Goal: Transaction & Acquisition: Purchase product/service

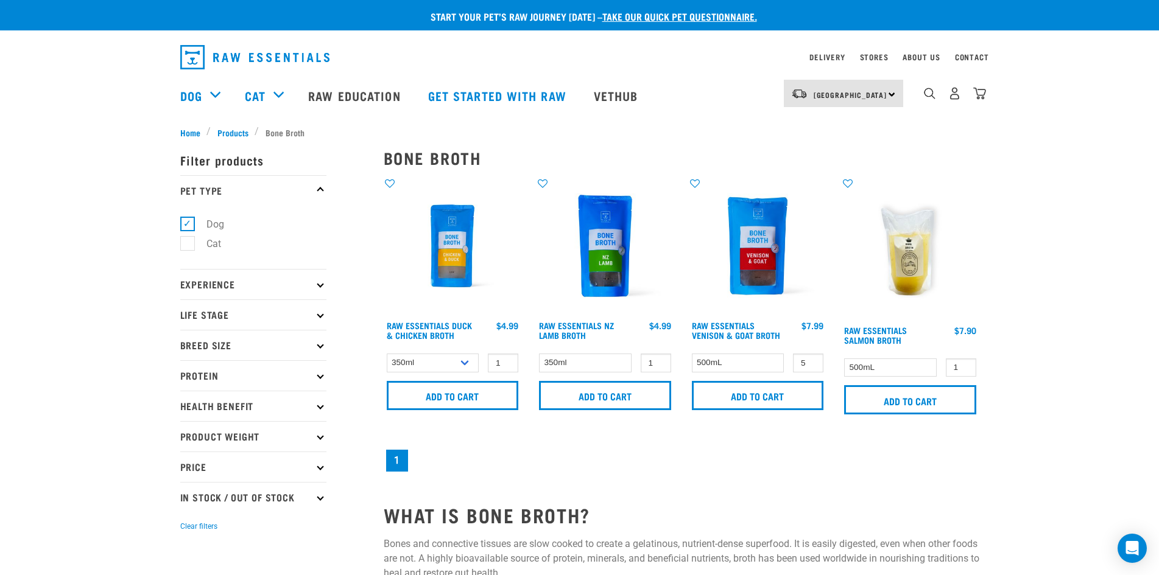
click at [990, 100] on nav "South Island North Island South Island Dog Shop All Dog Rolls Cat" at bounding box center [579, 95] width 1159 height 49
click at [983, 100] on img "dropdown navigation" at bounding box center [979, 93] width 13 height 13
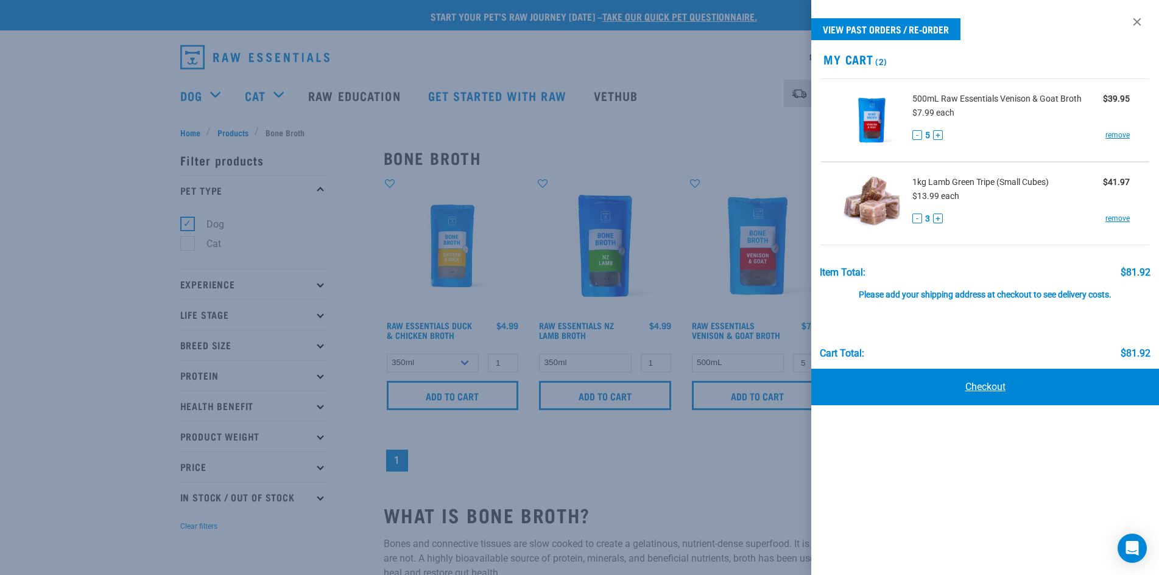
click at [986, 387] on link "Checkout" at bounding box center [985, 387] width 348 height 37
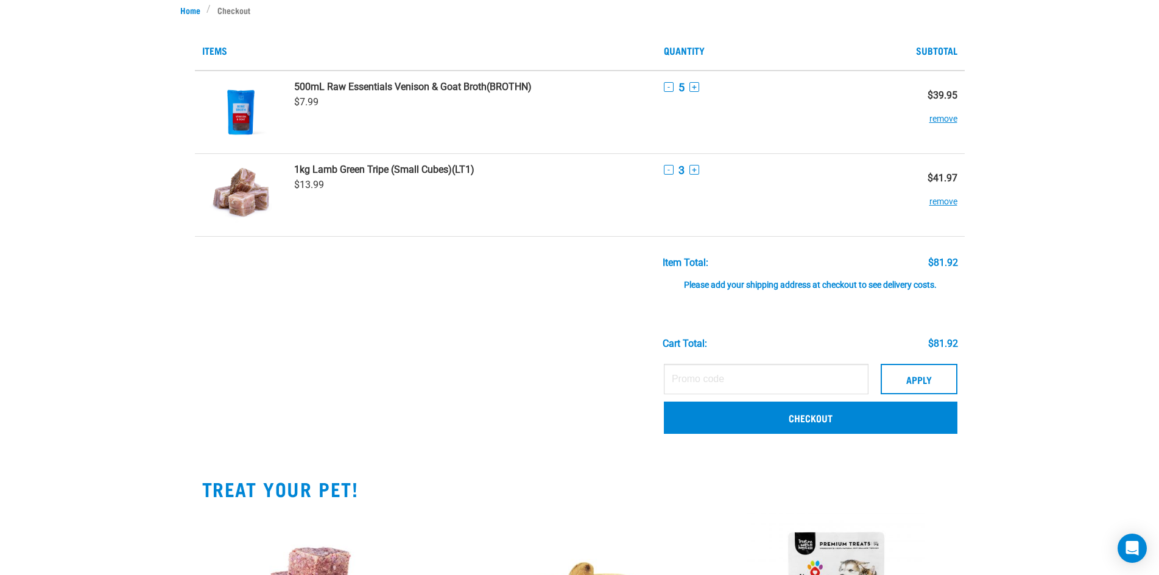
scroll to position [244, 0]
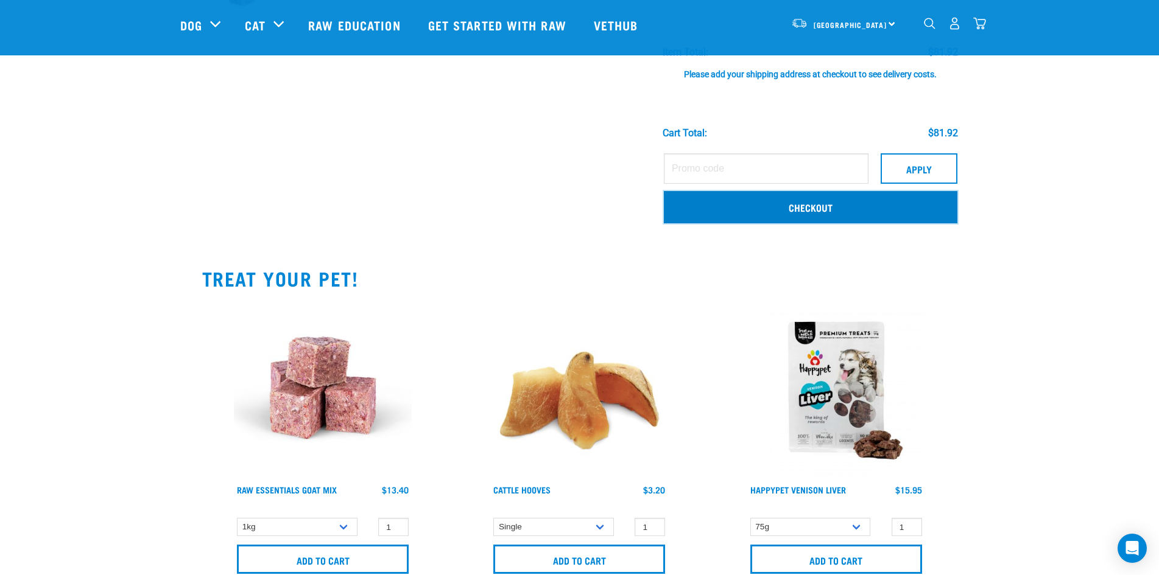
click at [771, 200] on link "Checkout" at bounding box center [810, 207] width 293 height 32
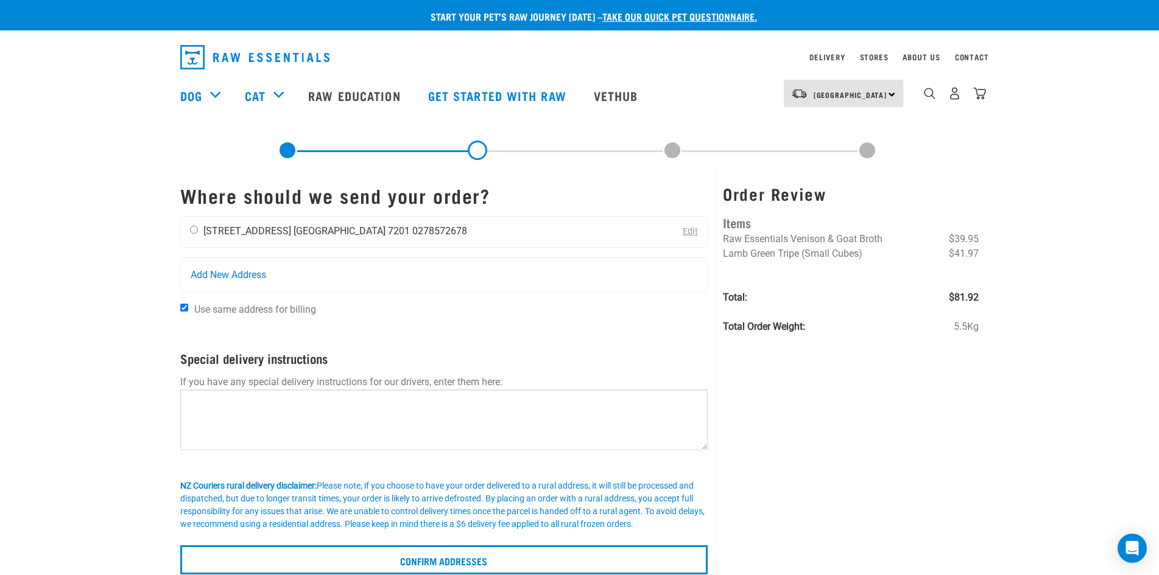
click at [192, 231] on input "radio" at bounding box center [194, 230] width 8 height 8
radio input "true"
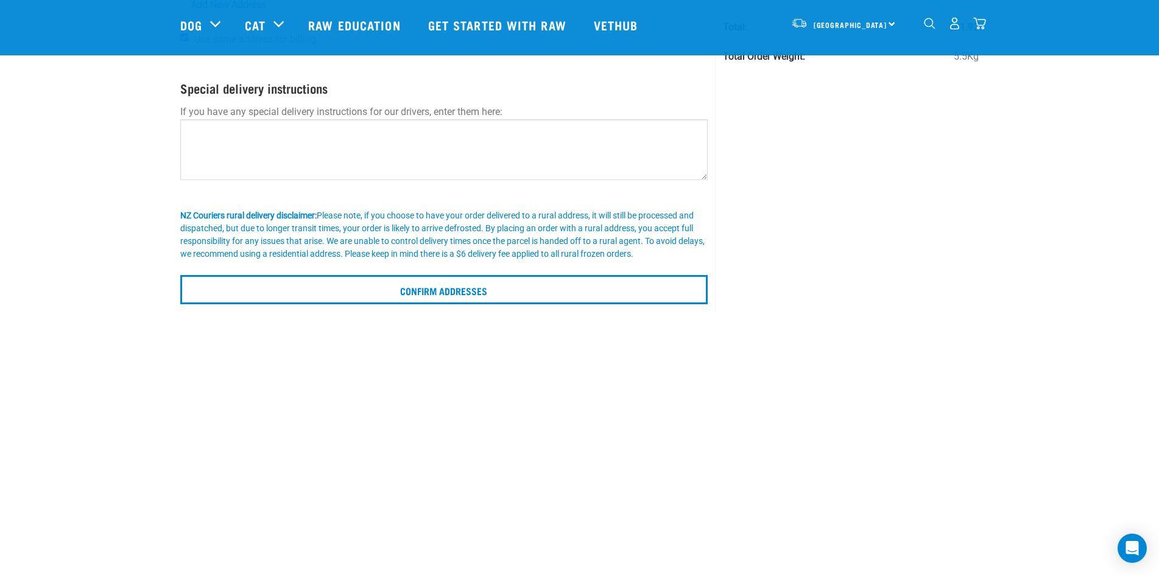
scroll to position [183, 0]
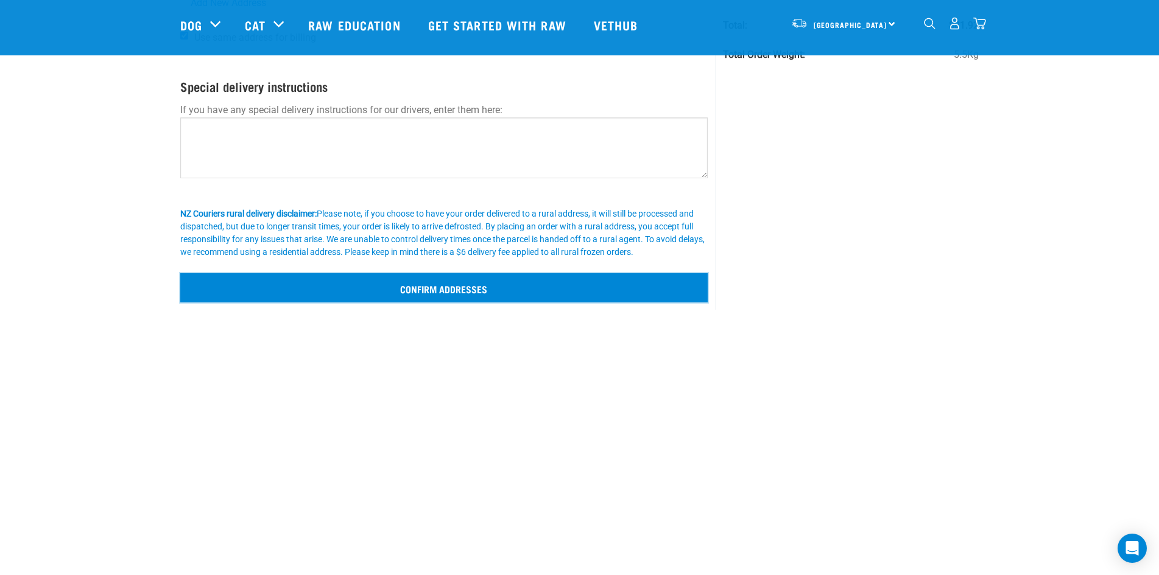
click at [445, 288] on input "Confirm addresses" at bounding box center [444, 287] width 528 height 29
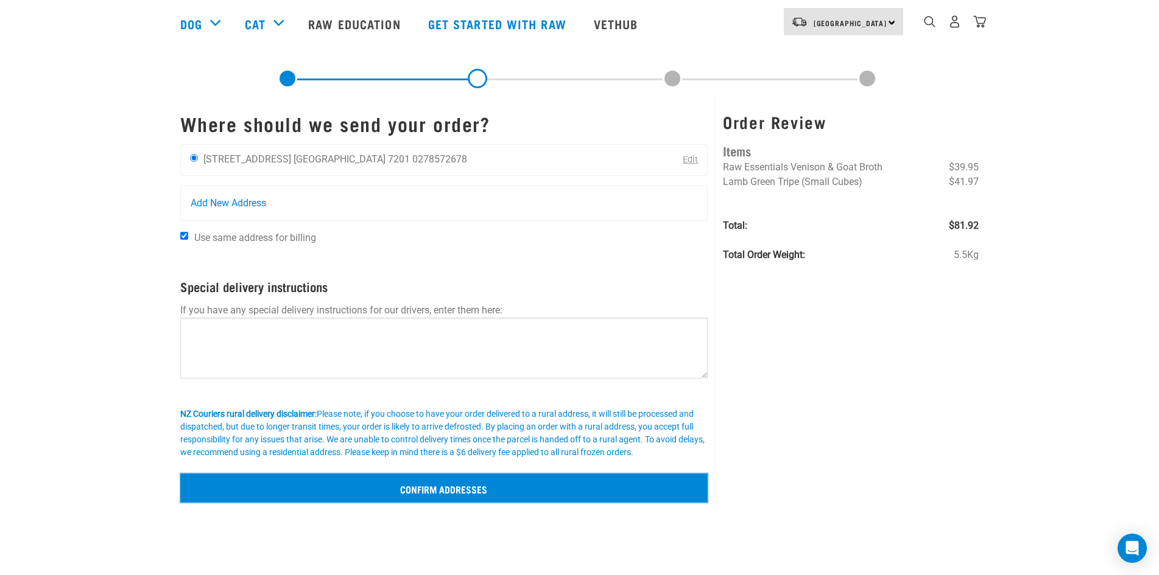
scroll to position [0, 0]
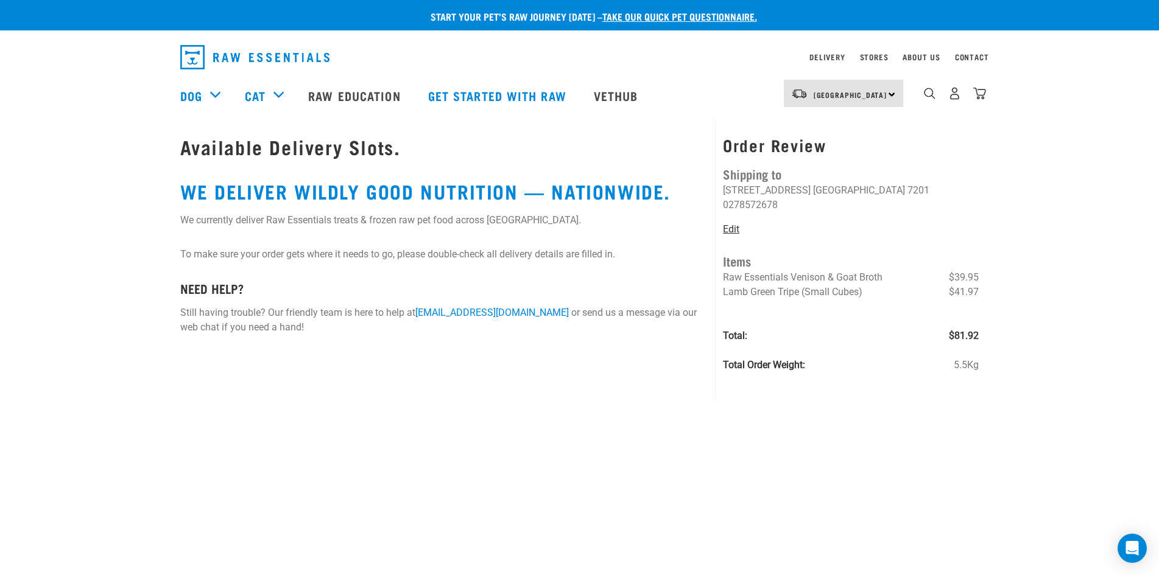
click at [723, 223] on link "Edit" at bounding box center [731, 229] width 16 height 12
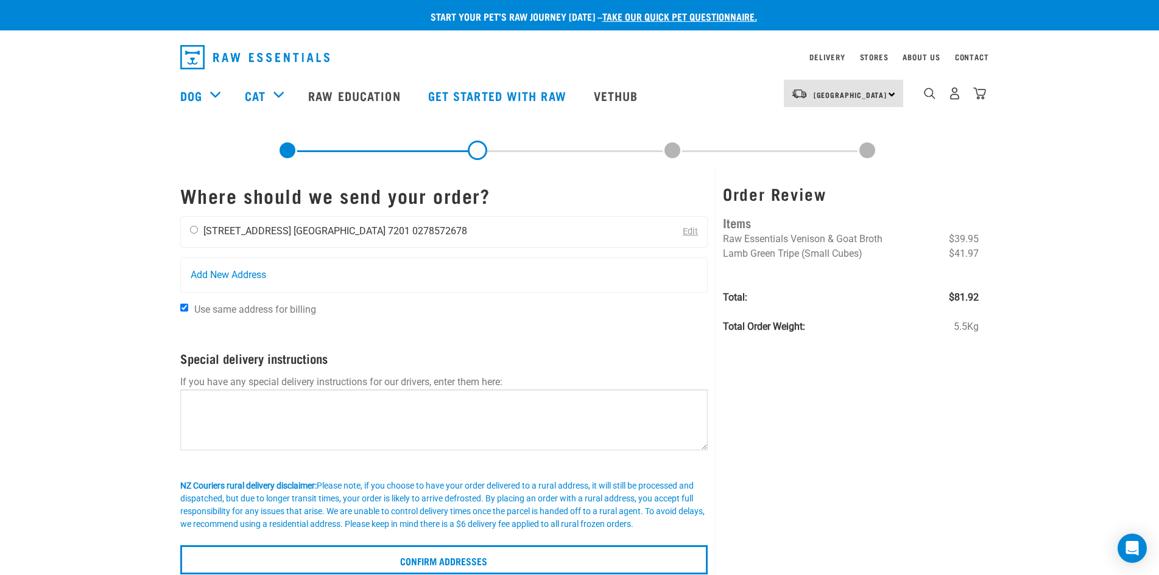
click at [197, 228] on div "Tracy Smith 30 Waters Avenue Marlborough 7201 0278572678" at bounding box center [328, 232] width 295 height 30
click at [192, 228] on input "radio" at bounding box center [194, 230] width 8 height 8
radio input "true"
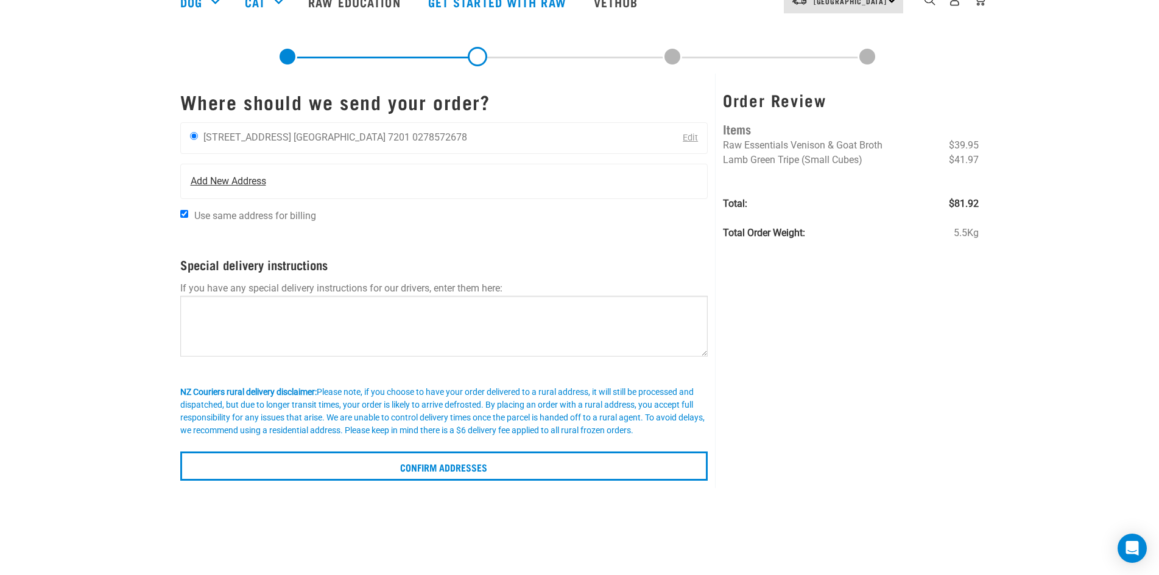
scroll to position [244, 0]
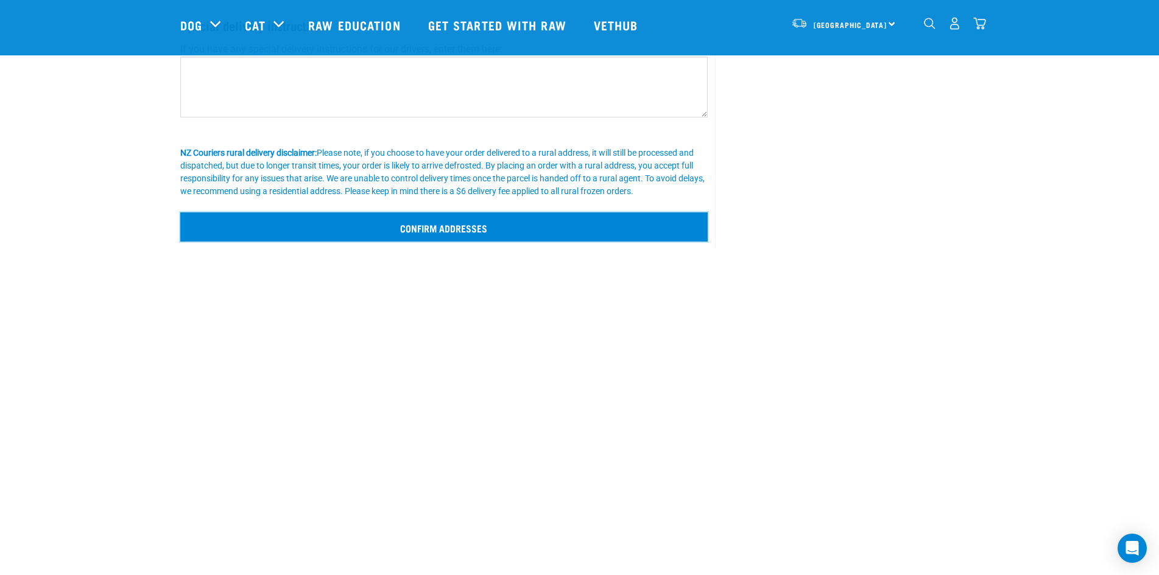
click at [448, 231] on input "Confirm addresses" at bounding box center [444, 227] width 528 height 29
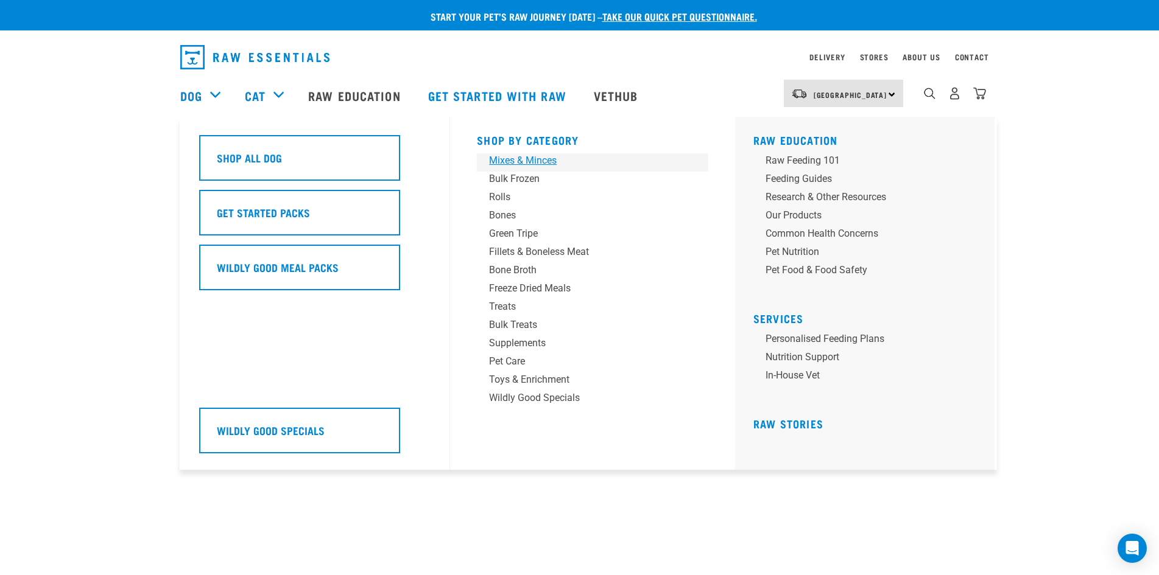
click at [503, 170] on link "Mixes & Minces" at bounding box center [592, 162] width 231 height 18
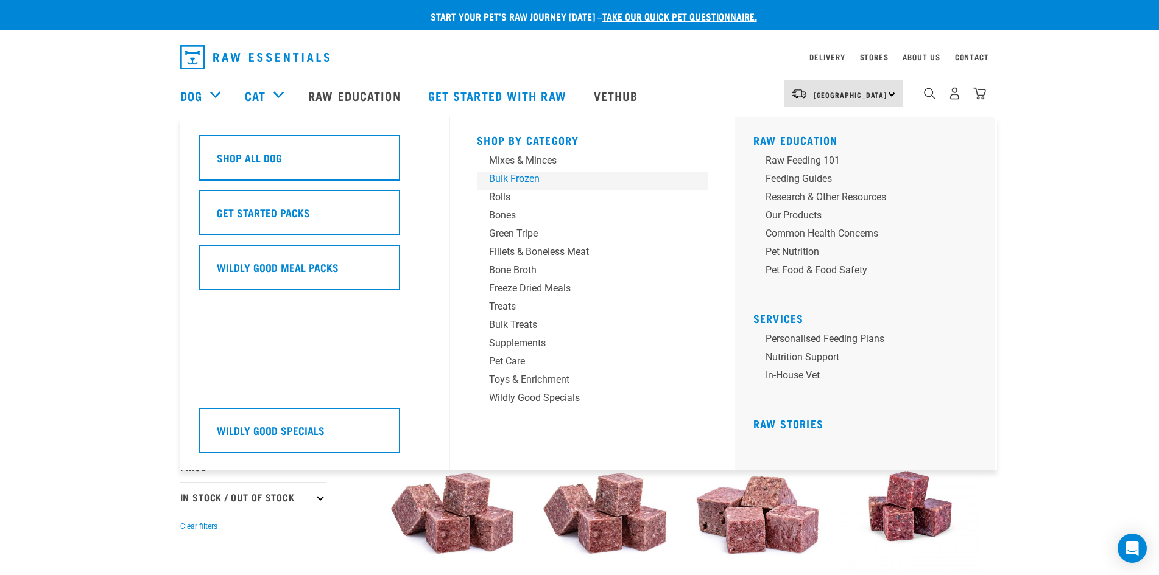
click at [528, 178] on div "Bulk Frozen" at bounding box center [584, 179] width 190 height 15
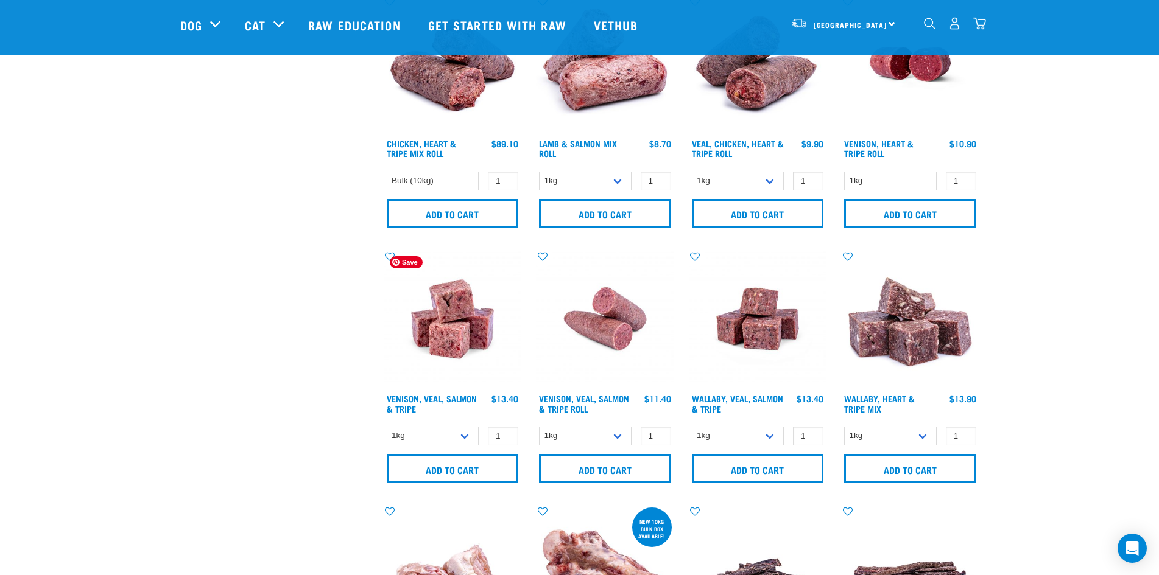
scroll to position [670, 0]
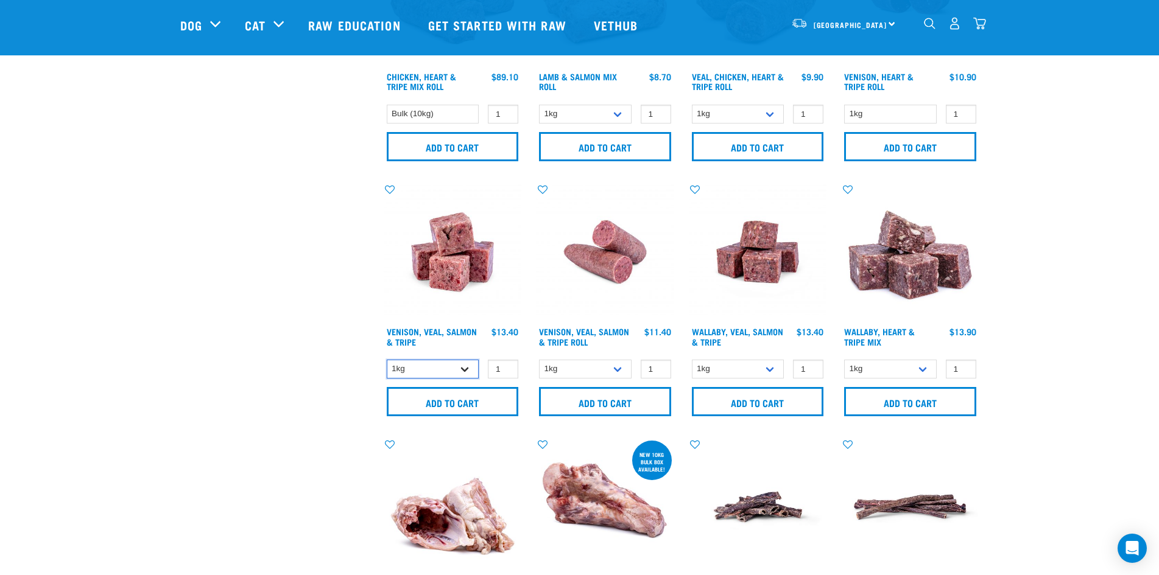
click at [461, 369] on select "1kg 3kg Bulk (18kg)" at bounding box center [433, 369] width 93 height 19
select select "327935"
click at [387, 360] on select "1kg 3kg Bulk (18kg)" at bounding box center [433, 369] width 93 height 19
click at [462, 406] on input "Add to cart" at bounding box center [453, 401] width 132 height 29
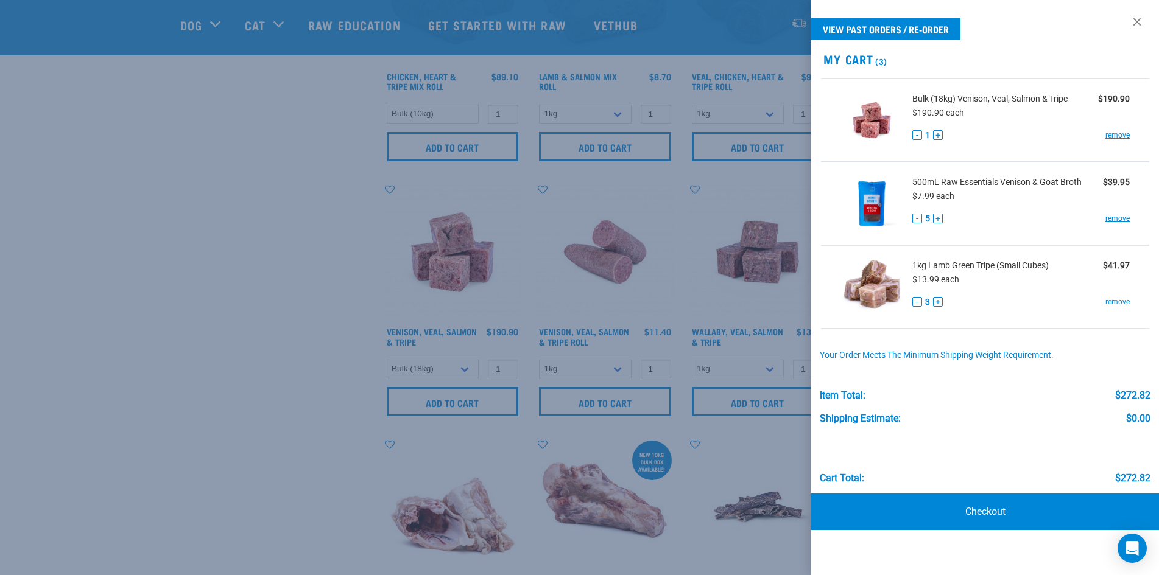
drag, startPoint x: 212, startPoint y: 209, endPoint x: 234, endPoint y: 208, distance: 22.6
click at [213, 209] on div at bounding box center [579, 287] width 1159 height 575
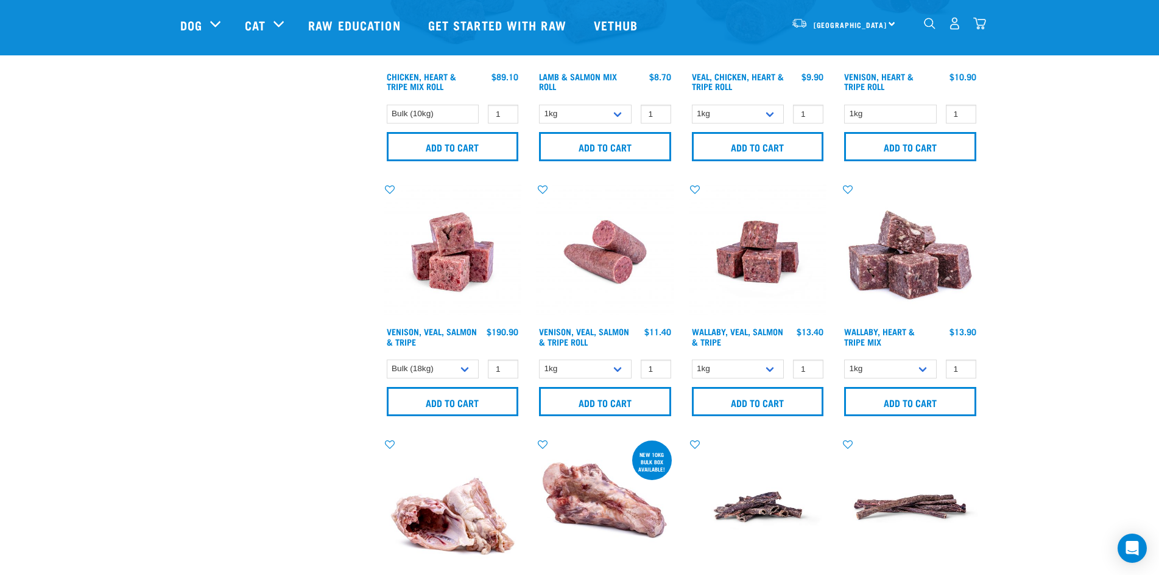
click at [955, 25] on img "dropdown navigation" at bounding box center [954, 23] width 13 height 13
click at [954, 30] on img "dropdown navigation" at bounding box center [954, 23] width 13 height 13
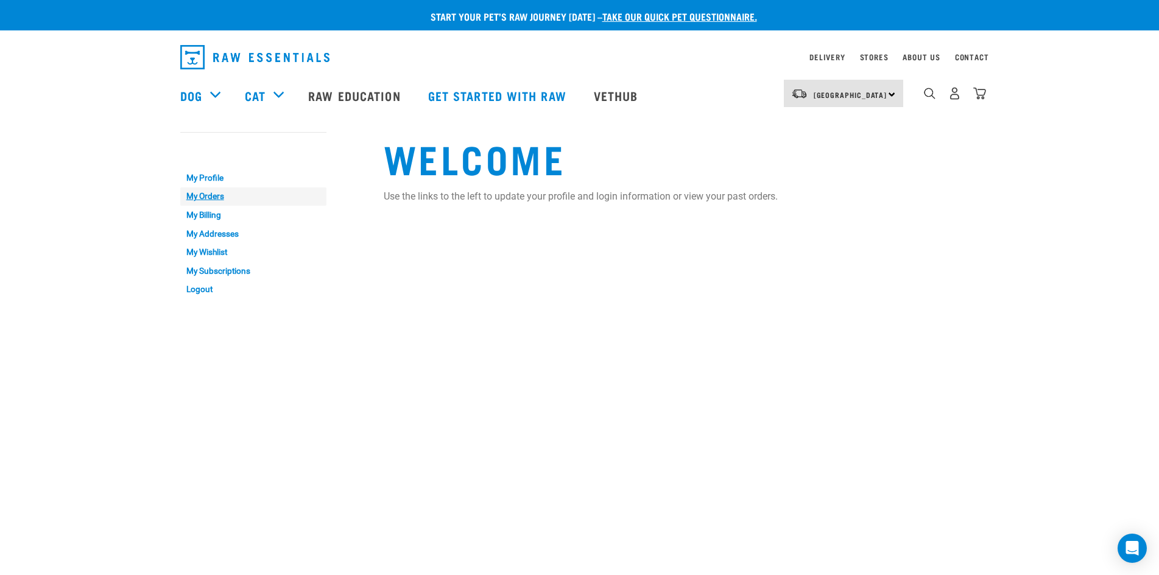
click at [209, 196] on link "My Orders" at bounding box center [253, 197] width 146 height 19
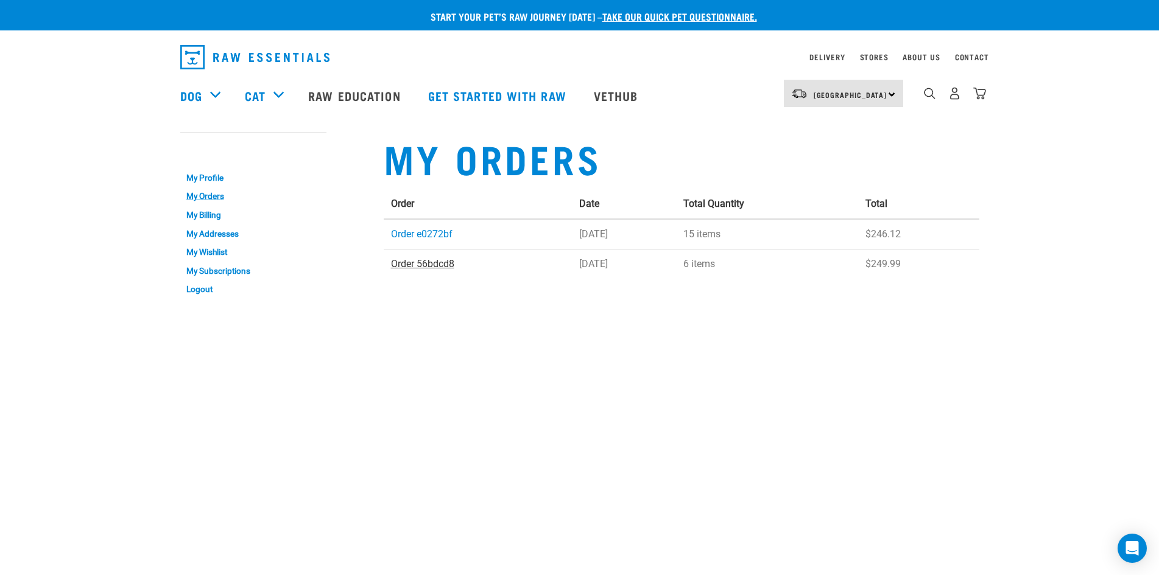
click at [437, 263] on link "Order 56bdcd8" at bounding box center [422, 264] width 63 height 12
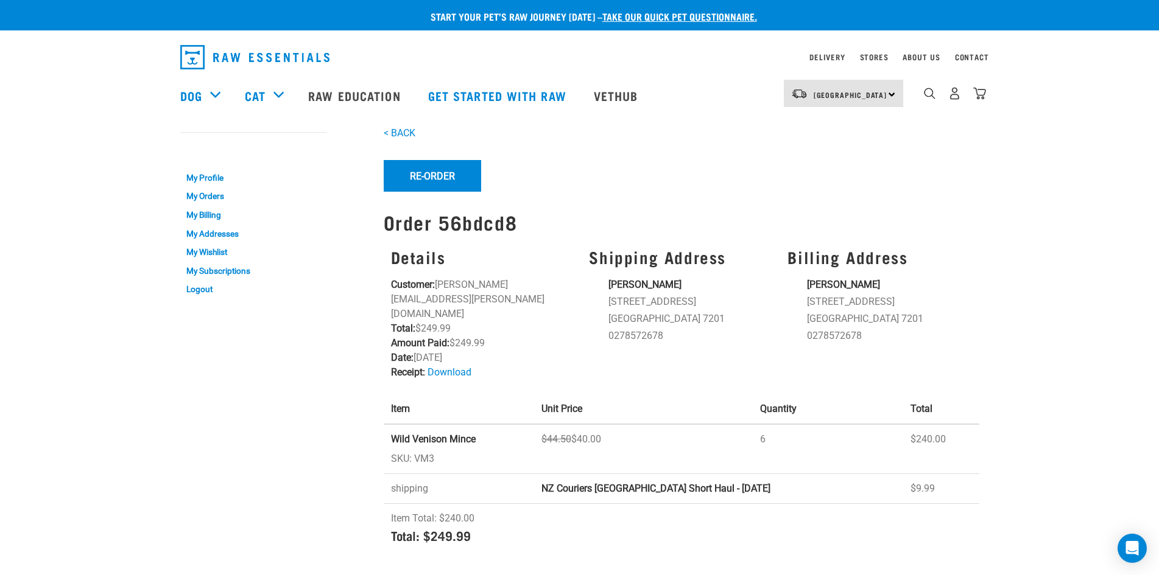
scroll to position [61, 0]
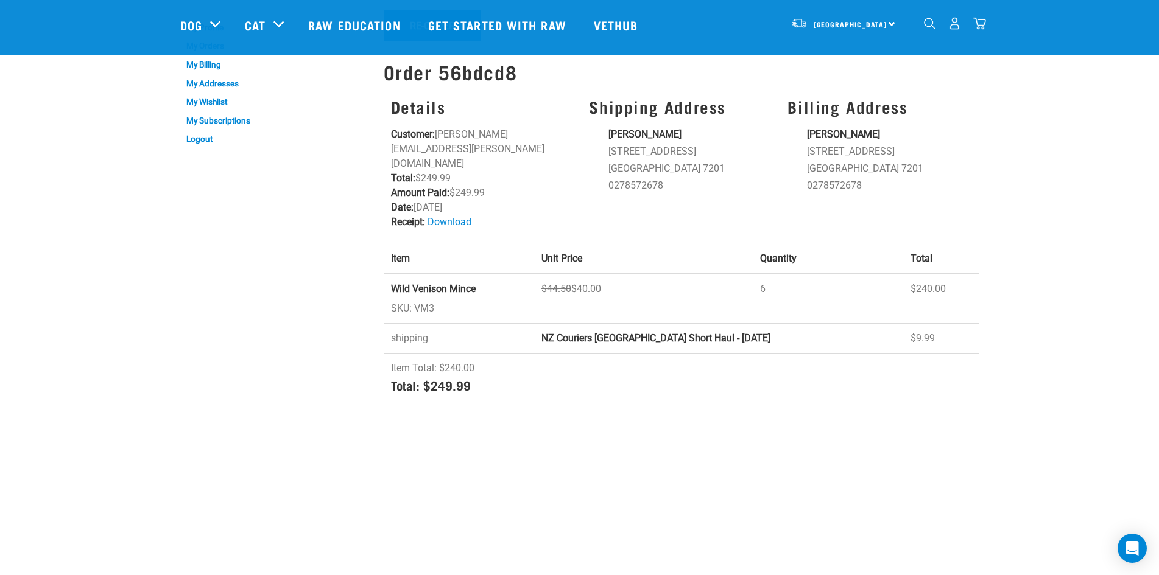
click at [452, 283] on strong "Wild Venison Mince" at bounding box center [433, 289] width 85 height 12
click at [457, 216] on link "Download" at bounding box center [449, 222] width 44 height 12
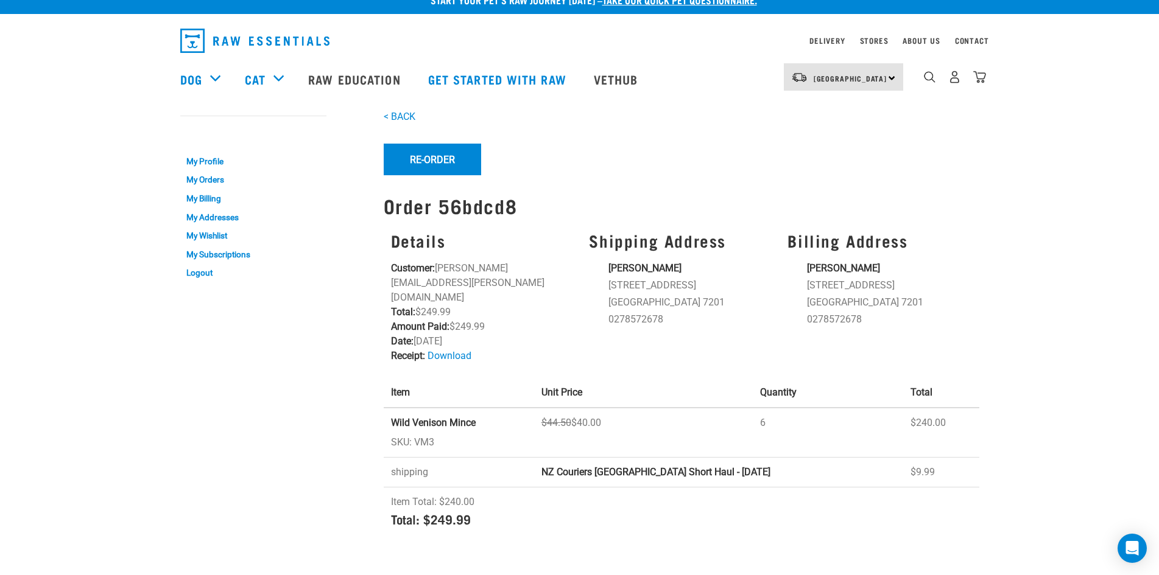
scroll to position [0, 0]
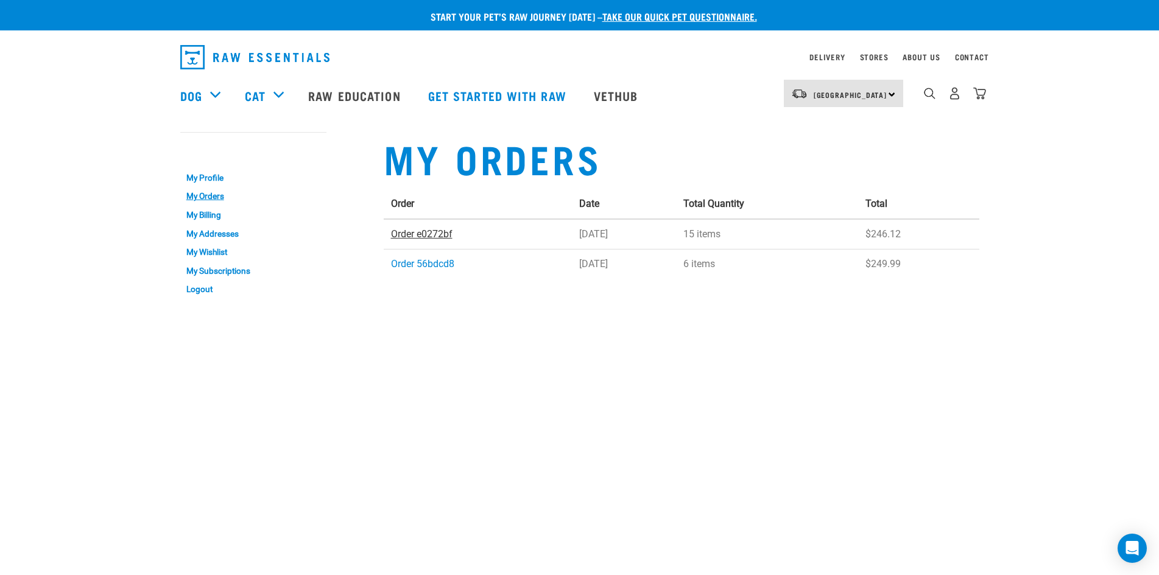
click at [439, 237] on link "Order e0272bf" at bounding box center [421, 234] width 61 height 12
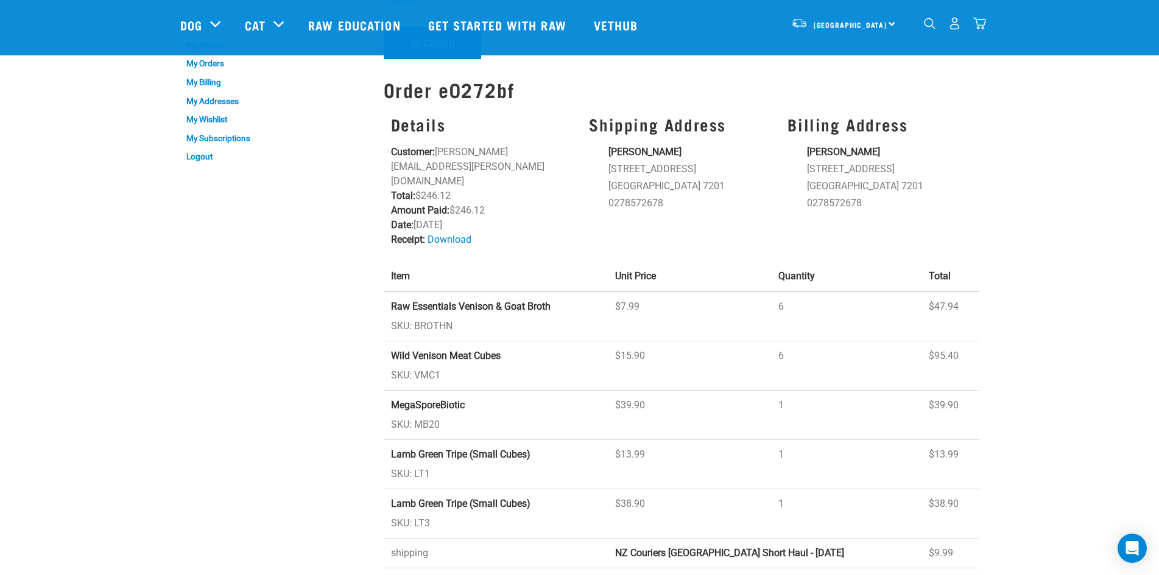
scroll to position [122, 0]
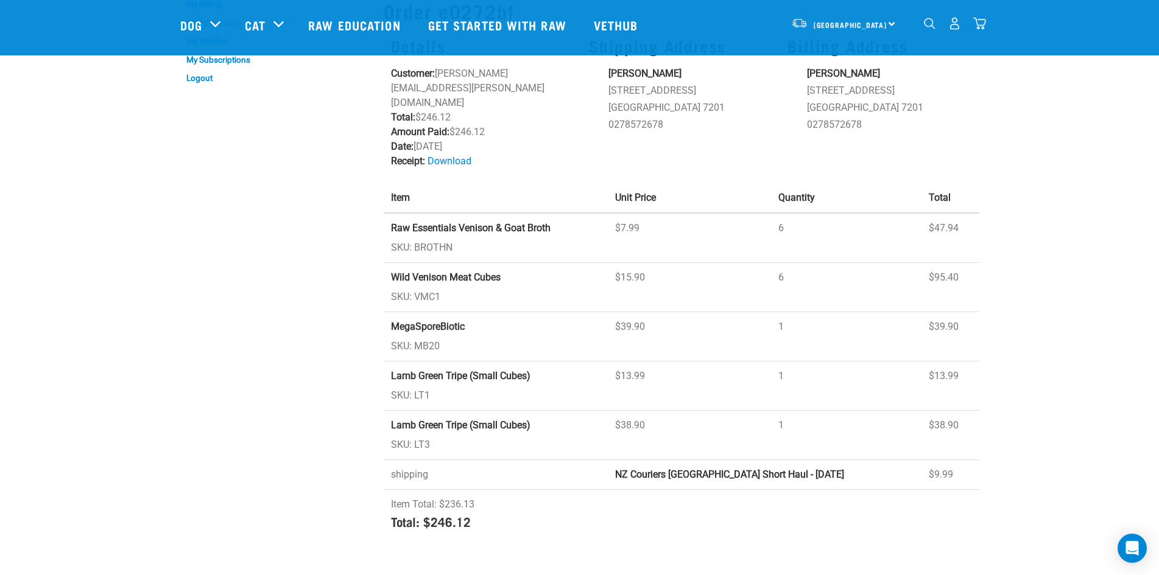
click at [951, 29] on img "dropdown navigation" at bounding box center [954, 23] width 13 height 13
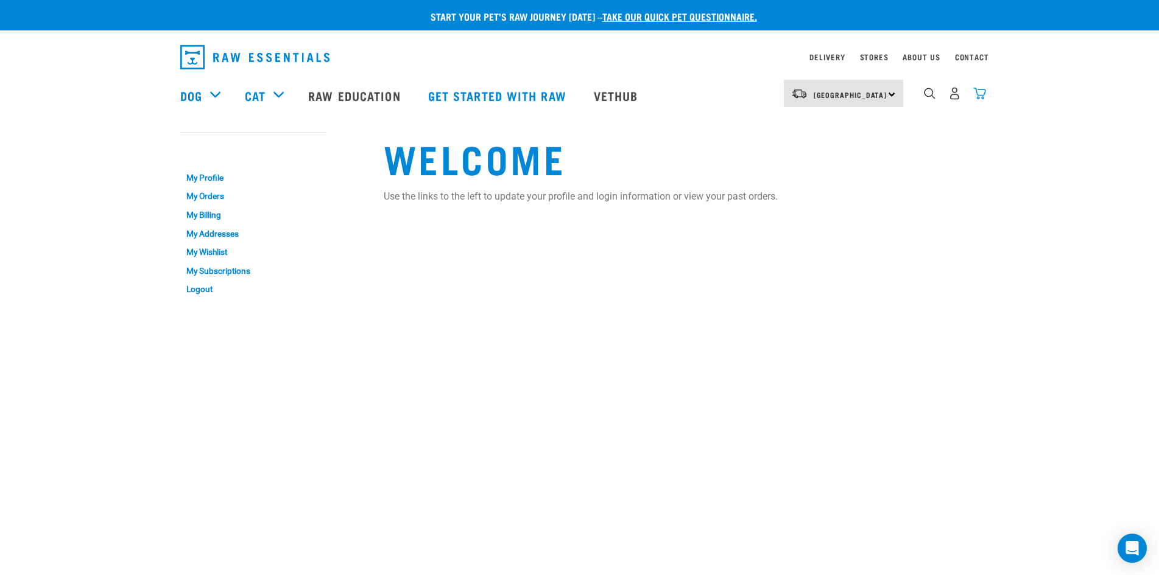
click at [980, 98] on img "dropdown navigation" at bounding box center [979, 93] width 13 height 13
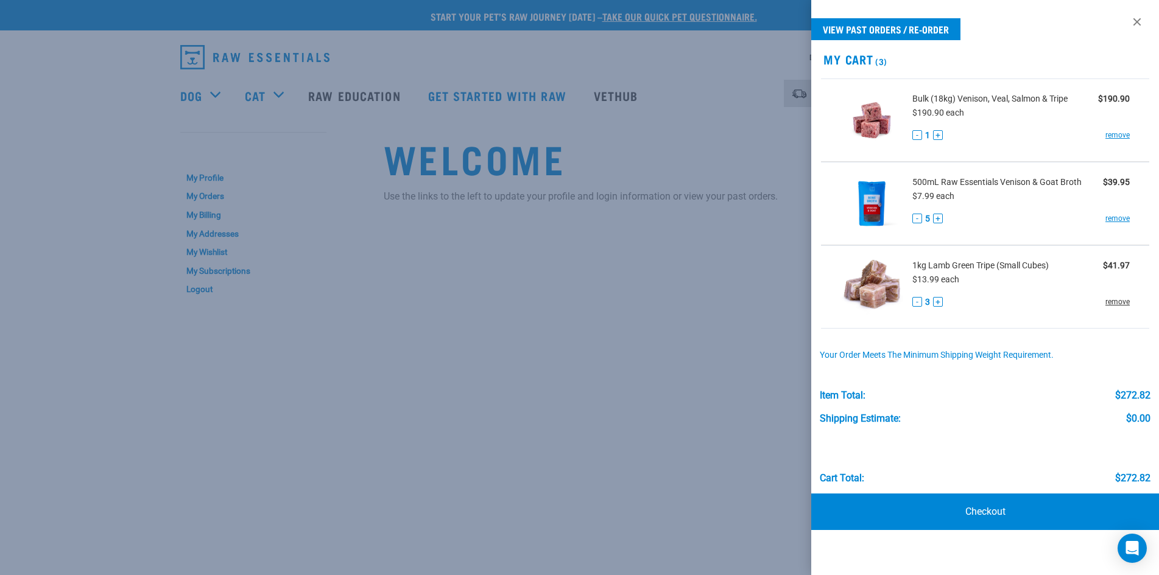
click at [1119, 300] on link "remove" at bounding box center [1117, 302] width 24 height 11
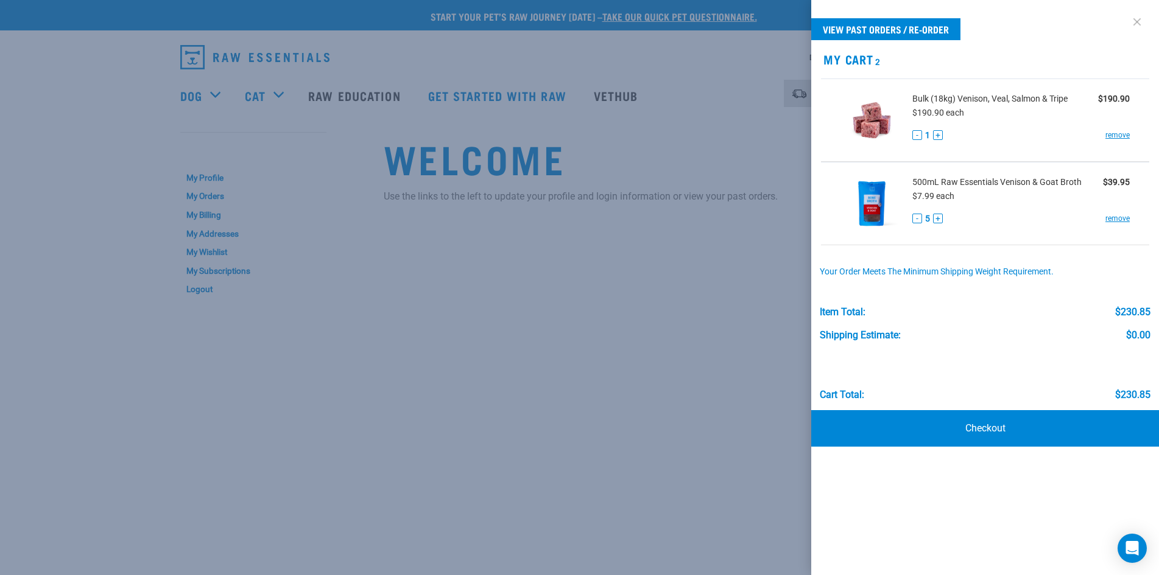
click at [1135, 23] on link at bounding box center [1136, 21] width 19 height 19
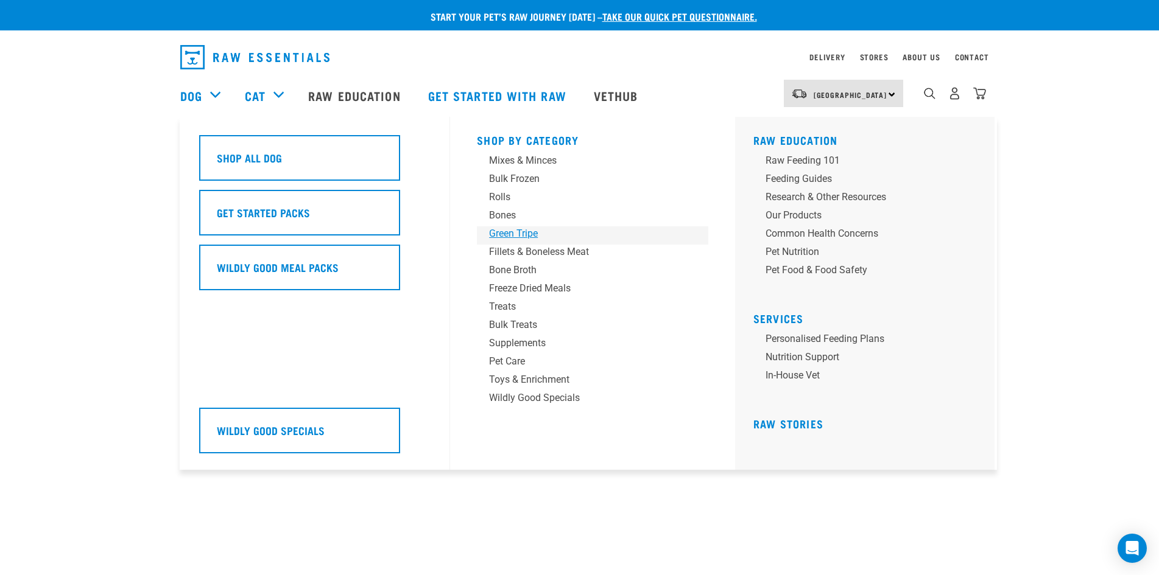
click at [496, 232] on div "Green Tripe" at bounding box center [584, 234] width 190 height 15
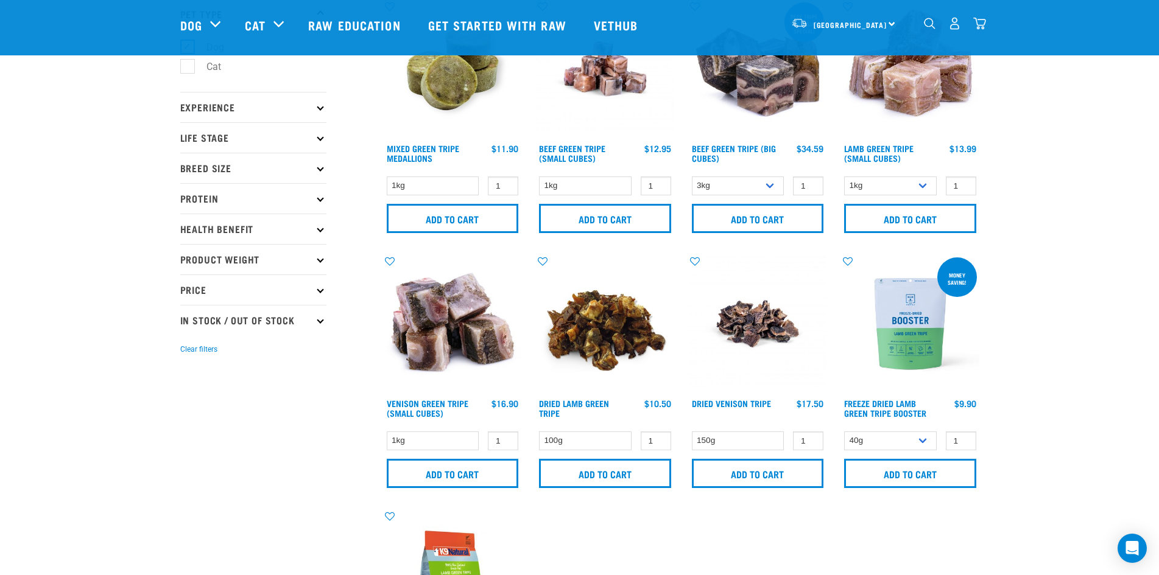
scroll to position [61, 0]
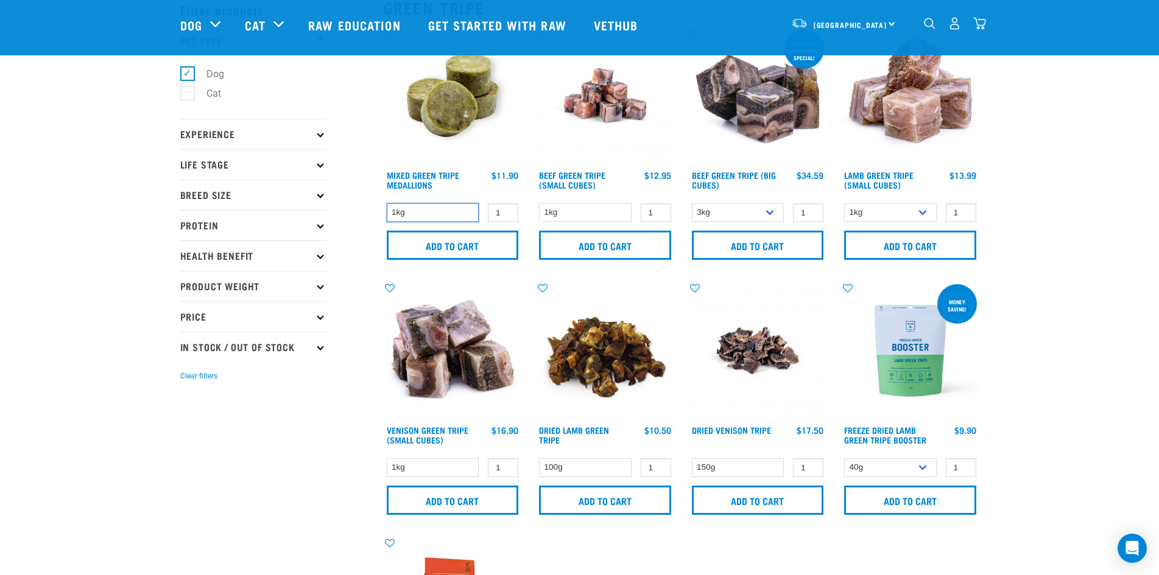
click at [462, 209] on select "1kg" at bounding box center [433, 212] width 93 height 19
click at [454, 114] on img at bounding box center [453, 96] width 138 height 138
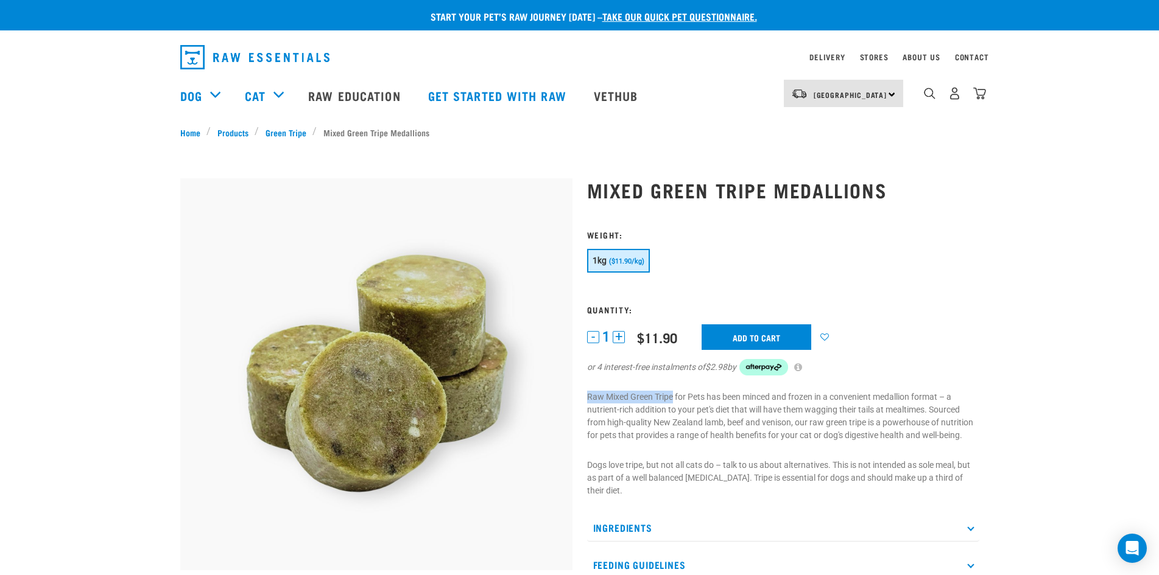
drag, startPoint x: 586, startPoint y: 398, endPoint x: 673, endPoint y: 399, distance: 87.1
click at [673, 399] on div "Mixed Green Tripe Medallions" at bounding box center [783, 437] width 407 height 551
copy p "Raw Mixed Green Tripe"
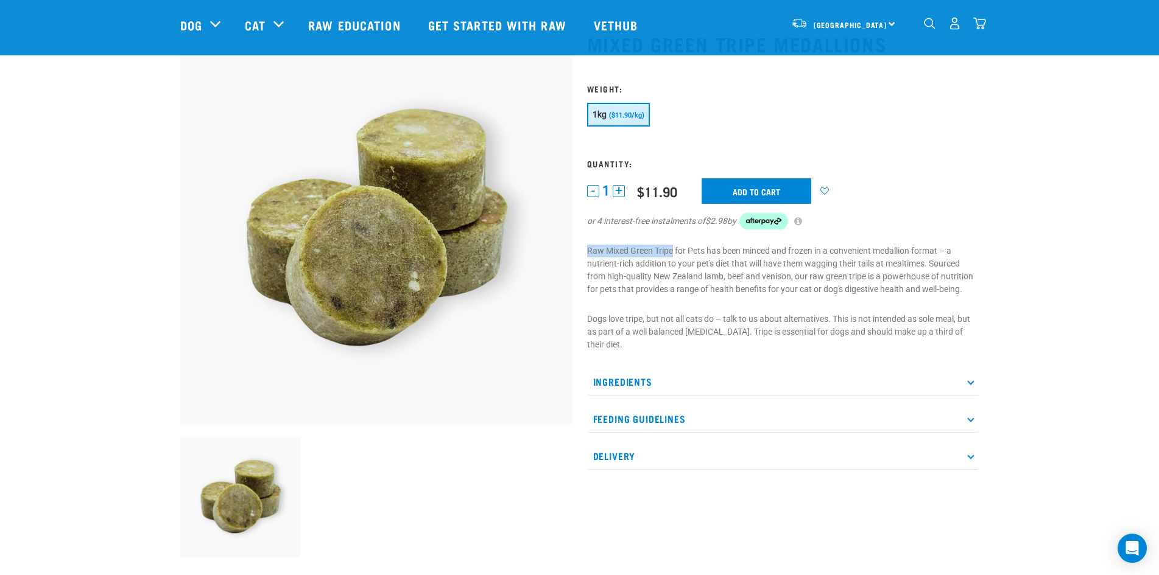
scroll to position [122, 0]
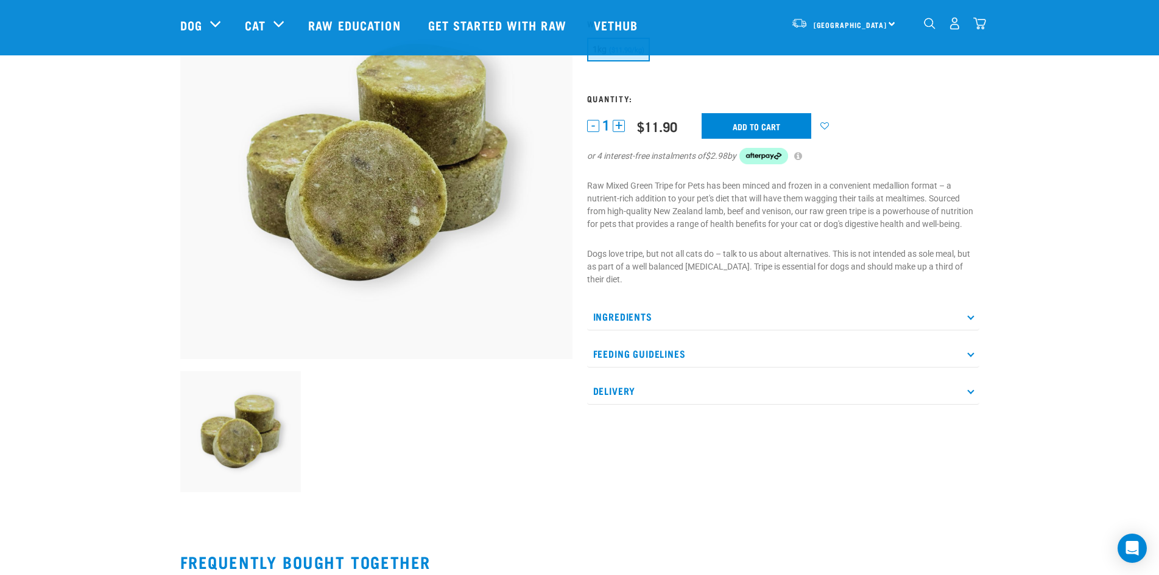
click at [972, 315] on icon at bounding box center [970, 317] width 7 height 7
click at [970, 393] on icon at bounding box center [970, 390] width 7 height 7
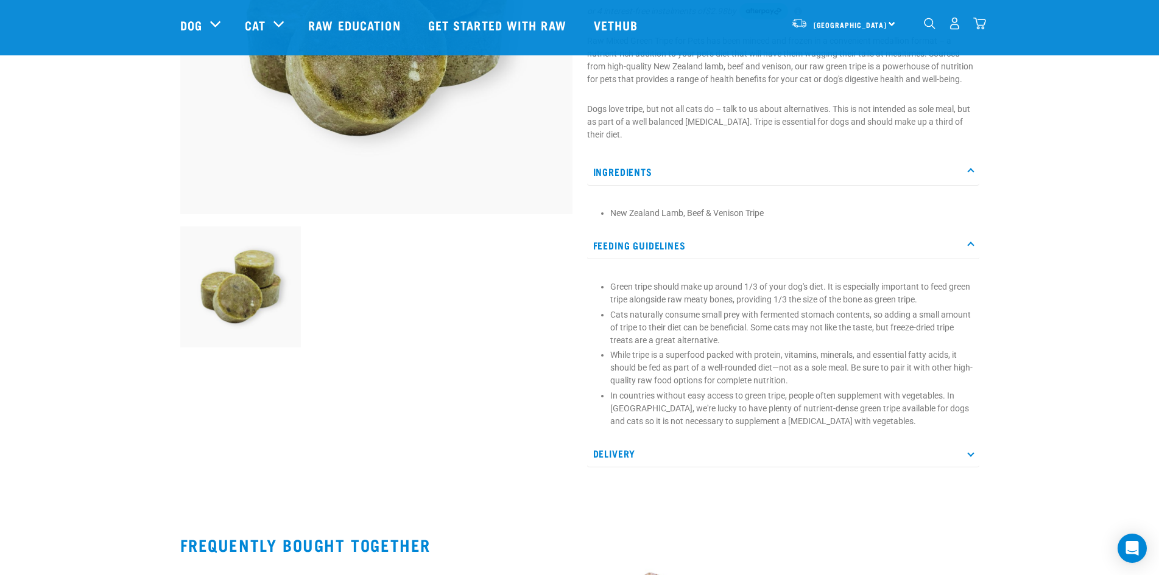
scroll to position [304, 0]
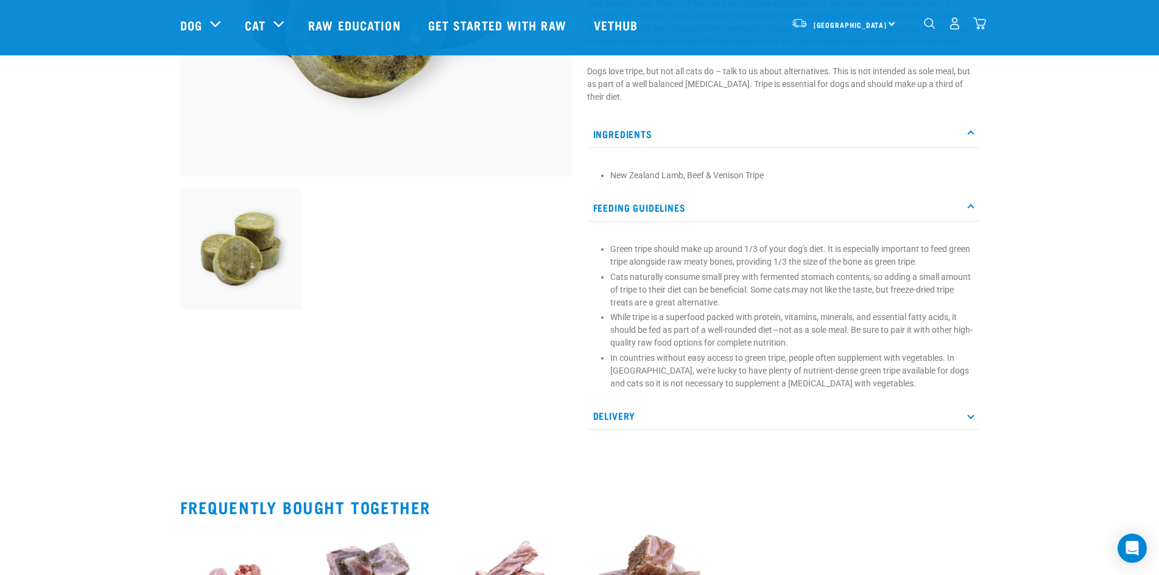
click at [970, 205] on icon at bounding box center [970, 208] width 7 height 7
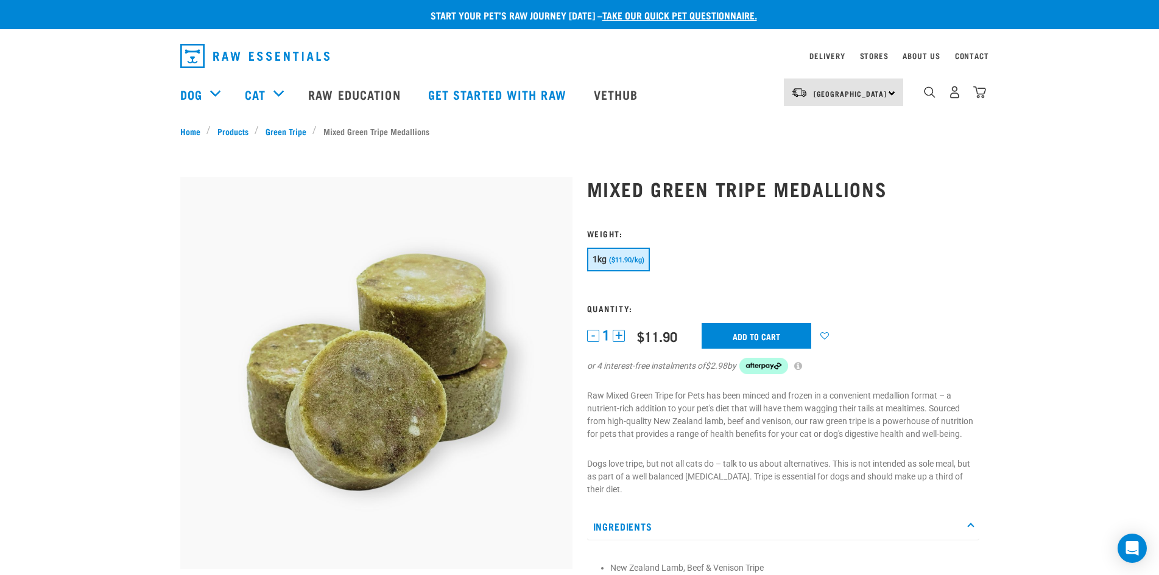
scroll to position [0, 0]
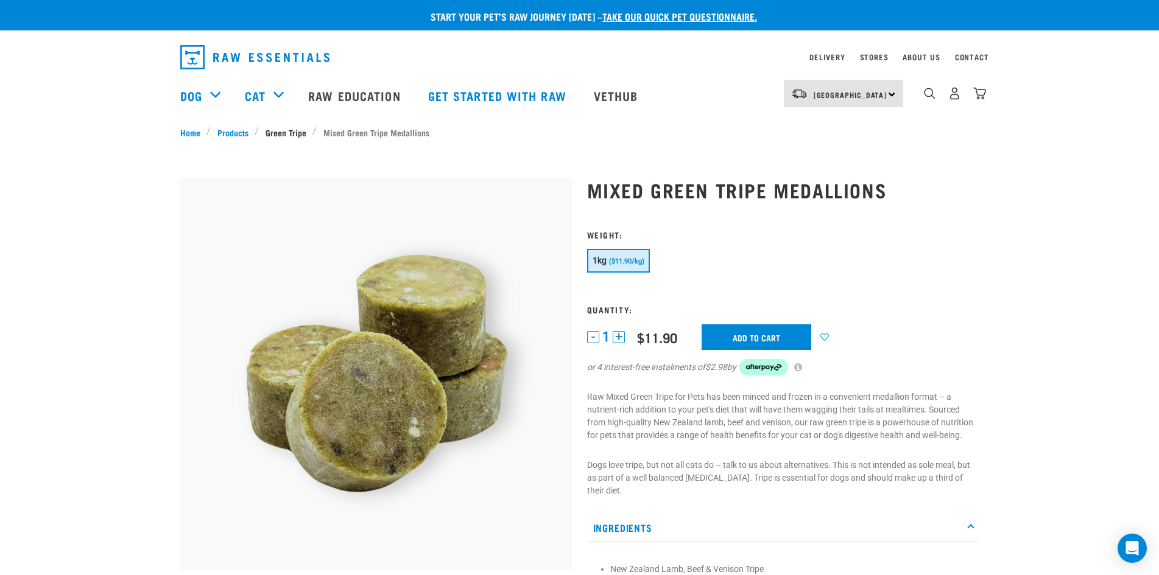
click at [287, 133] on link "Green Tripe" at bounding box center [286, 132] width 54 height 13
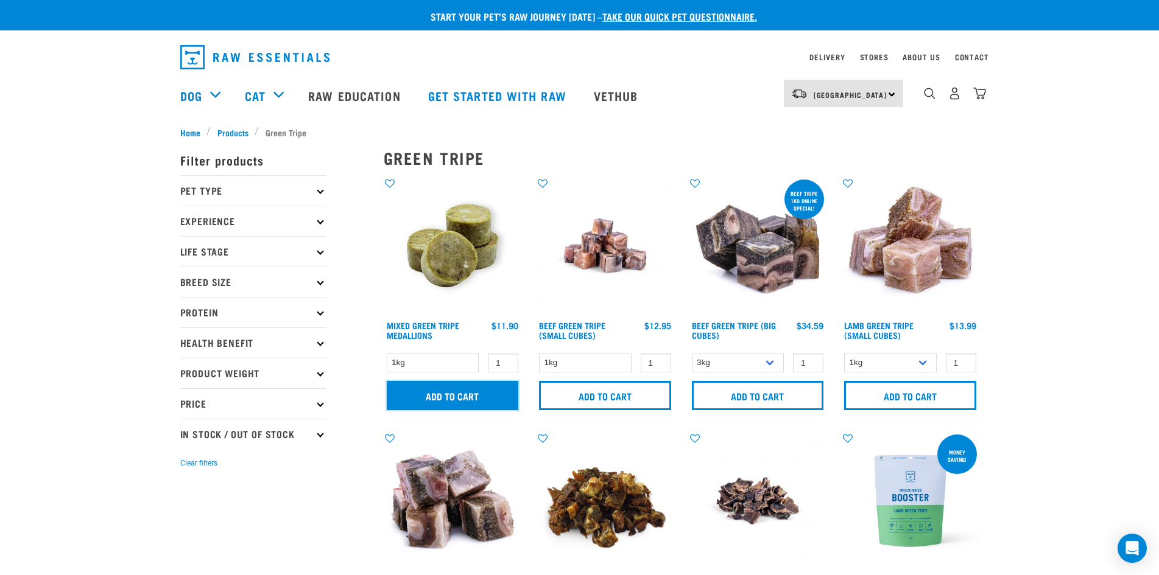
click at [480, 403] on input "Add to cart" at bounding box center [453, 395] width 132 height 29
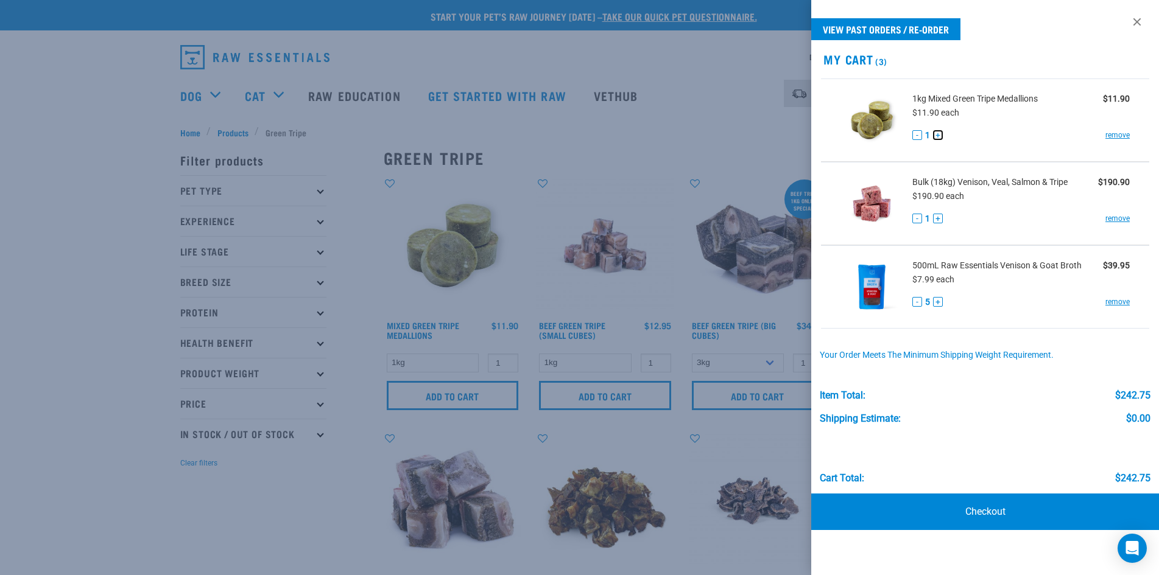
click at [938, 133] on button "+" at bounding box center [938, 135] width 10 height 10
click at [938, 136] on button "+" at bounding box center [938, 135] width 10 height 10
click at [991, 509] on link "Checkout" at bounding box center [985, 512] width 348 height 37
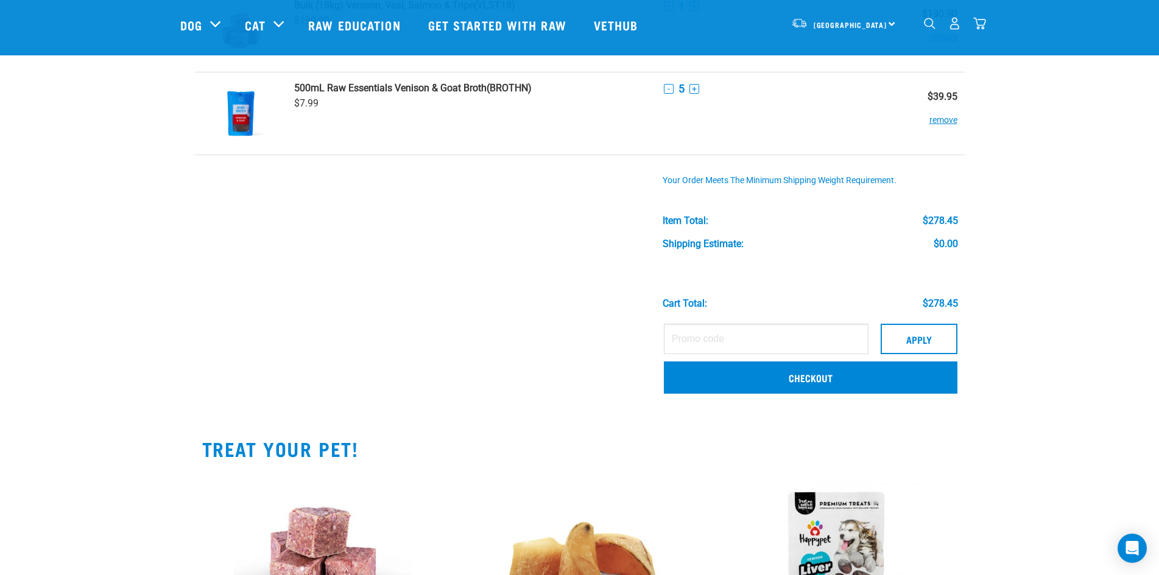
scroll to position [365, 0]
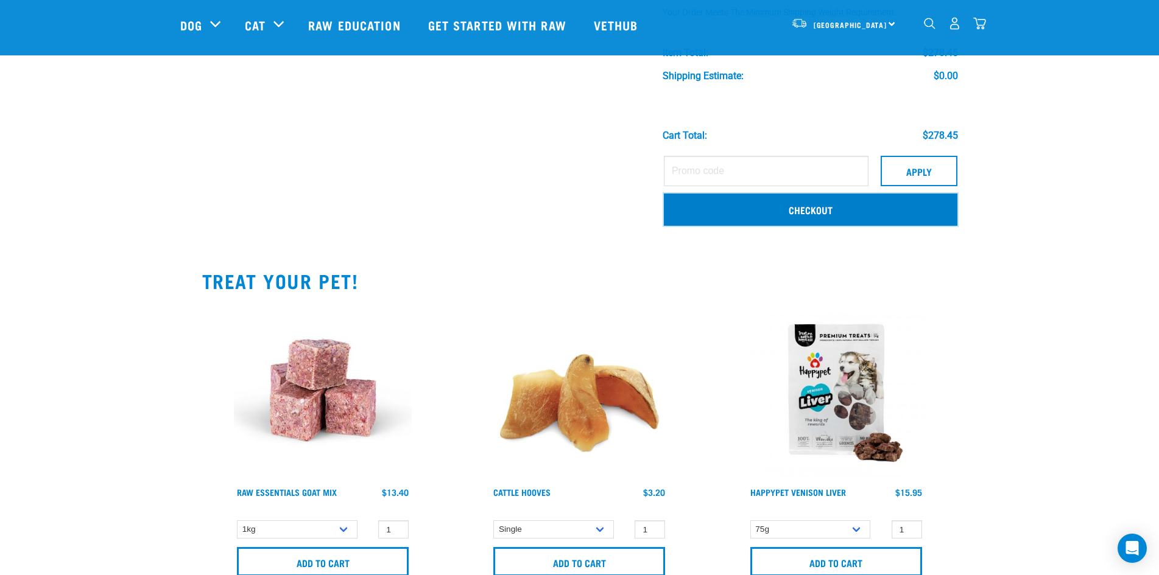
click at [856, 208] on link "Checkout" at bounding box center [810, 210] width 293 height 32
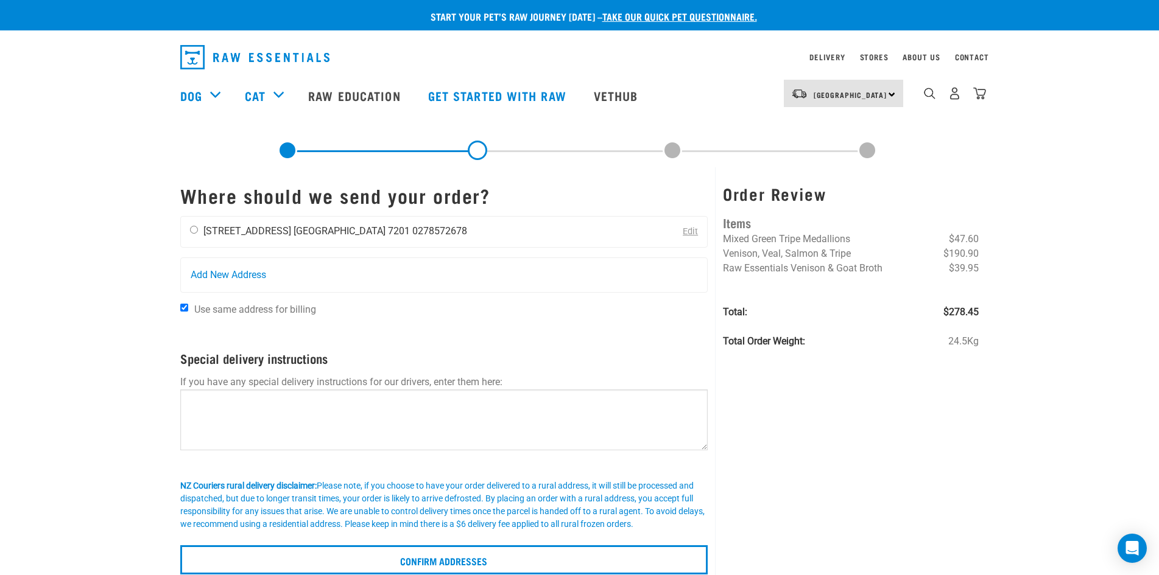
click at [241, 230] on li "[STREET_ADDRESS]" at bounding box center [247, 231] width 88 height 12
click at [694, 231] on link "Edit" at bounding box center [690, 232] width 15 height 10
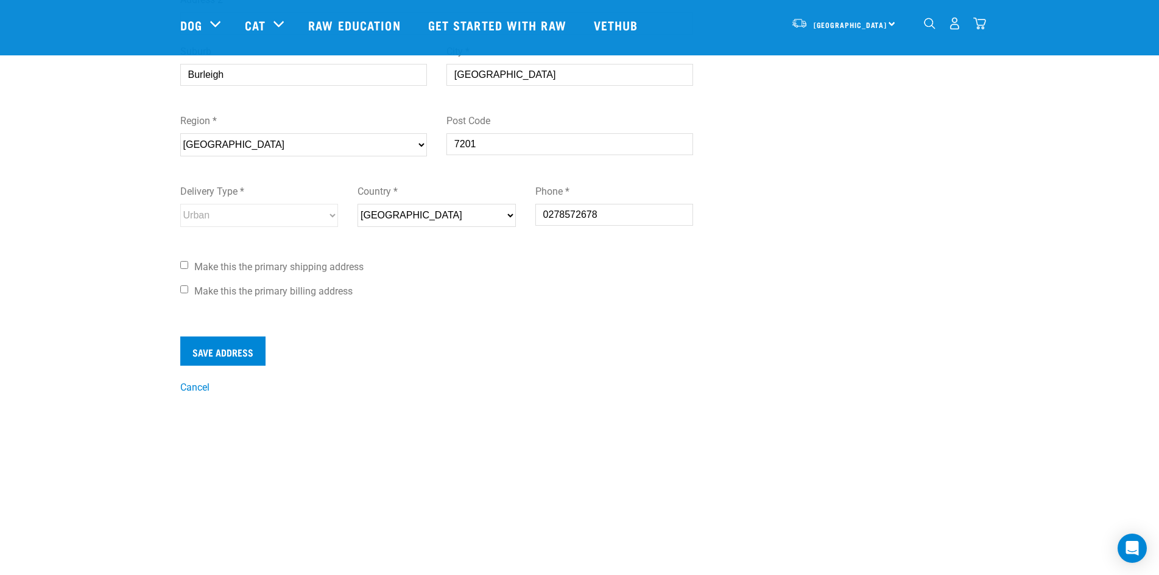
scroll to position [304, 0]
click at [179, 260] on div "First Name * [PERSON_NAME] Last Name * [PERSON_NAME] Address Start typing your …" at bounding box center [436, 47] width 533 height 543
click at [183, 287] on input "Make this the primary billing address" at bounding box center [184, 287] width 8 height 8
checkbox input "true"
click at [184, 264] on input "Make this the primary shipping address" at bounding box center [184, 262] width 8 height 8
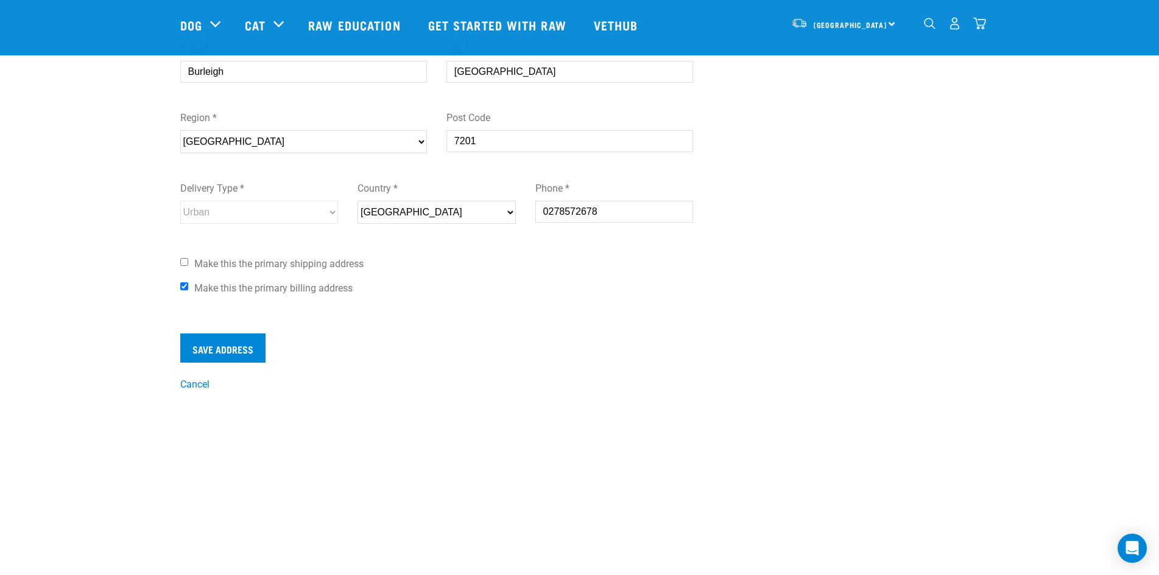
checkbox input "true"
click at [227, 344] on input "Save Address" at bounding box center [222, 348] width 85 height 29
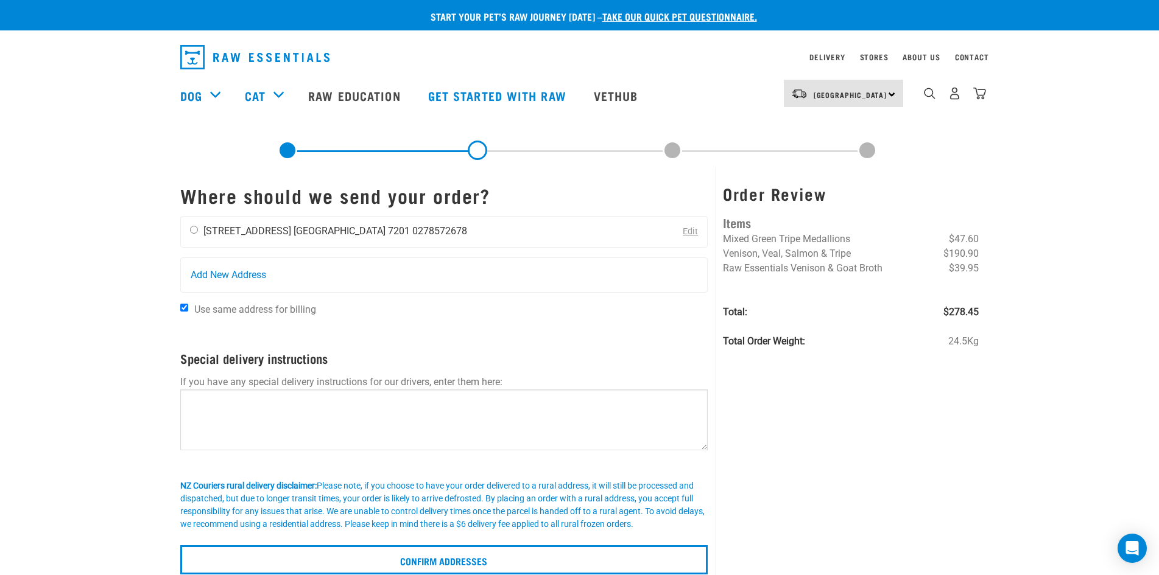
click at [192, 227] on input "radio" at bounding box center [194, 230] width 8 height 8
radio input "true"
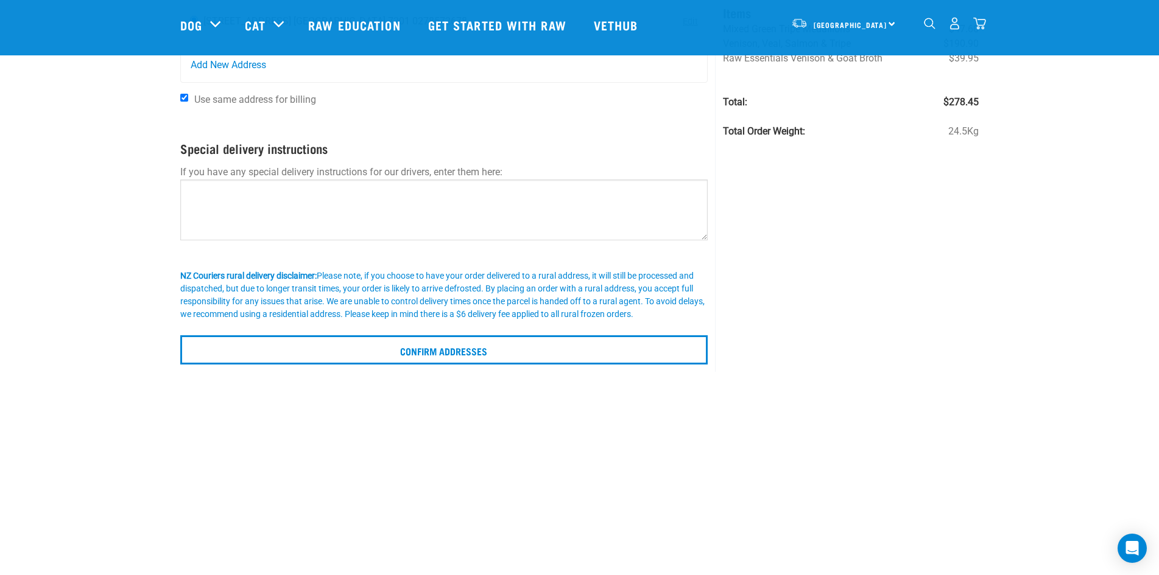
scroll to position [122, 0]
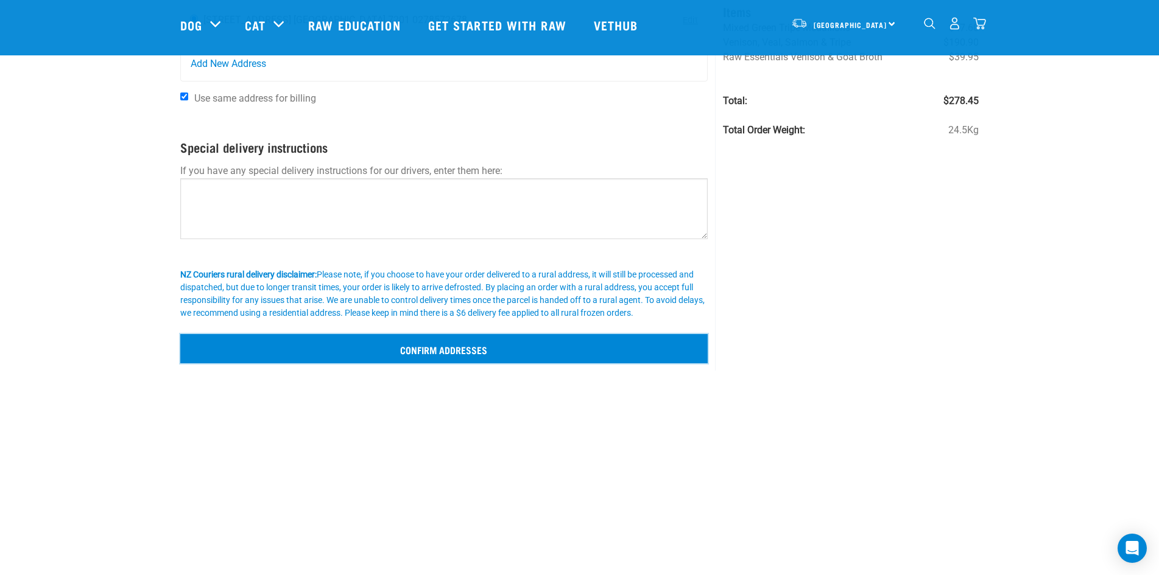
click at [412, 352] on input "Confirm addresses" at bounding box center [444, 348] width 528 height 29
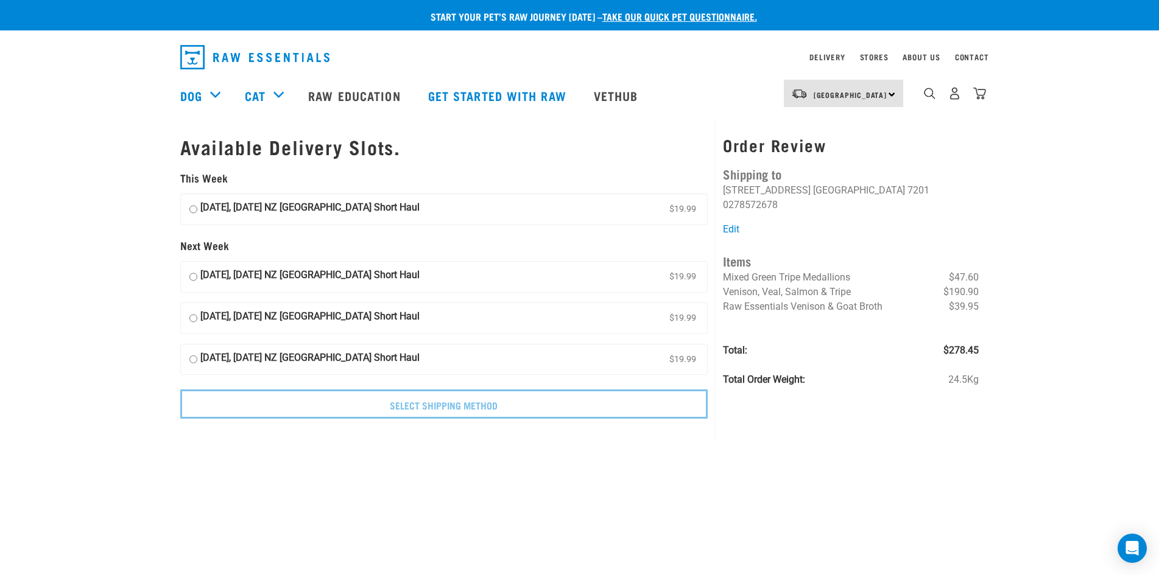
click at [194, 211] on input "[DATE], [DATE] NZ [GEOGRAPHIC_DATA] Short Haul $19.99" at bounding box center [193, 209] width 8 height 18
radio input "true"
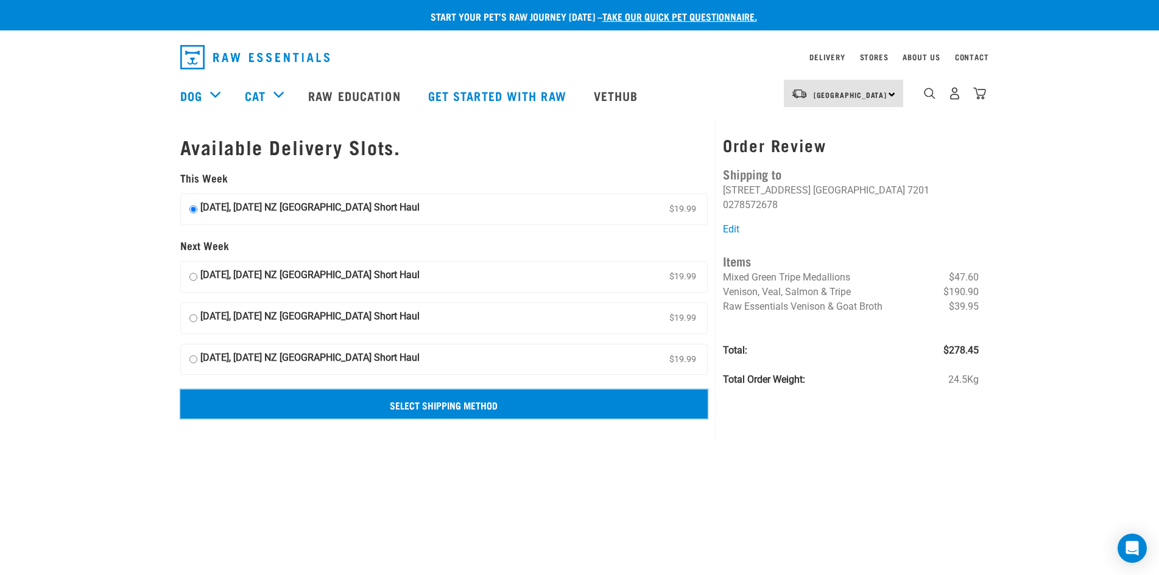
click at [422, 408] on input "Select Shipping Method" at bounding box center [444, 404] width 528 height 29
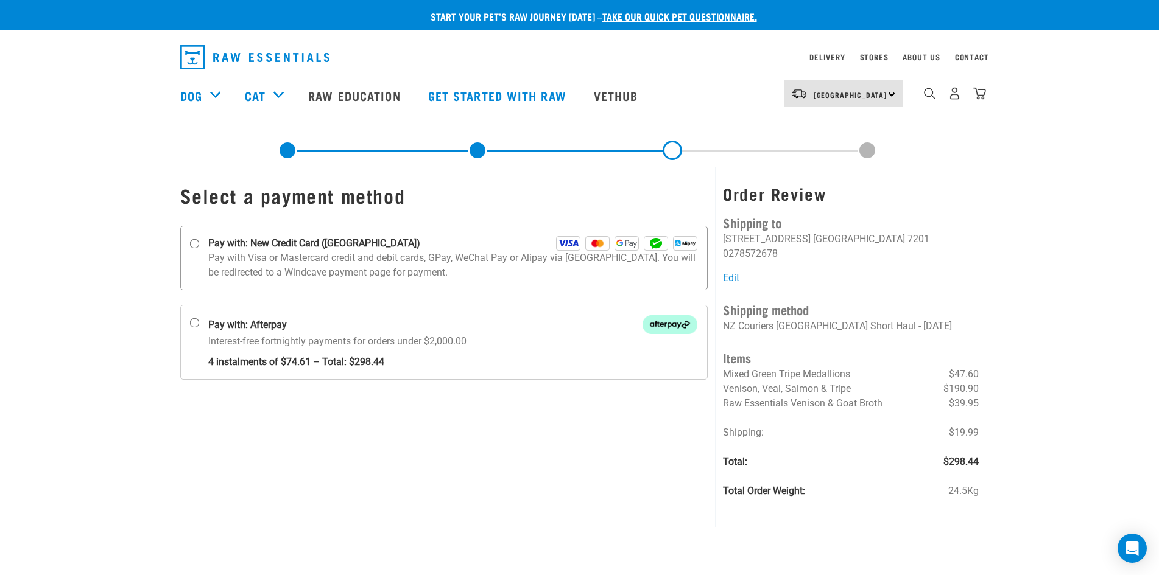
click at [196, 245] on input "Pay with: New Credit Card (Windcave)" at bounding box center [194, 244] width 10 height 10
radio input "true"
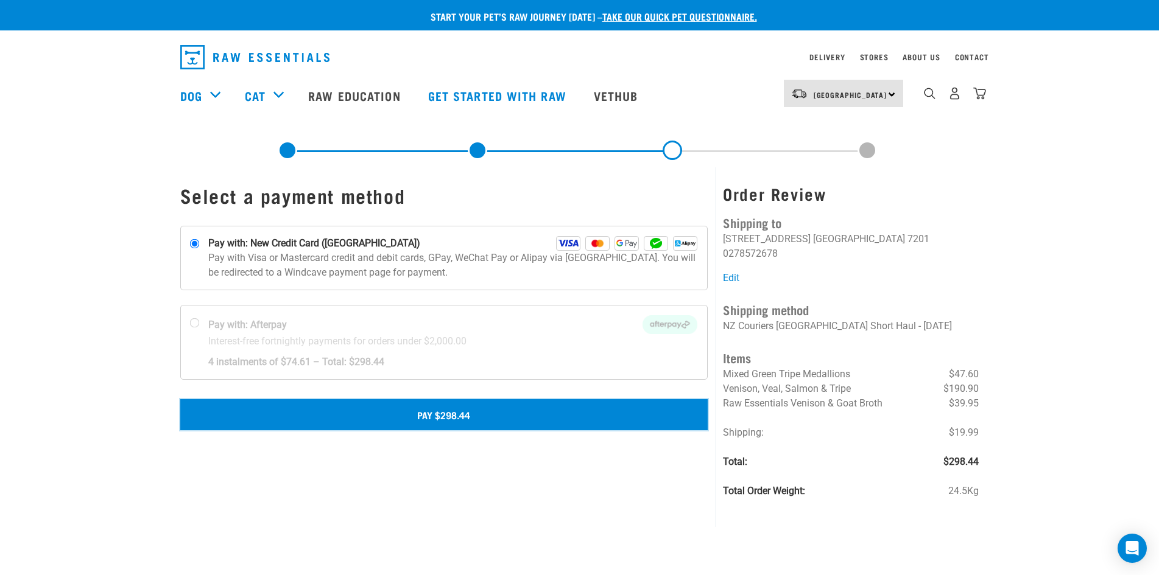
click at [447, 415] on button "Pay $298.44" at bounding box center [444, 414] width 528 height 30
